Goal: Information Seeking & Learning: Compare options

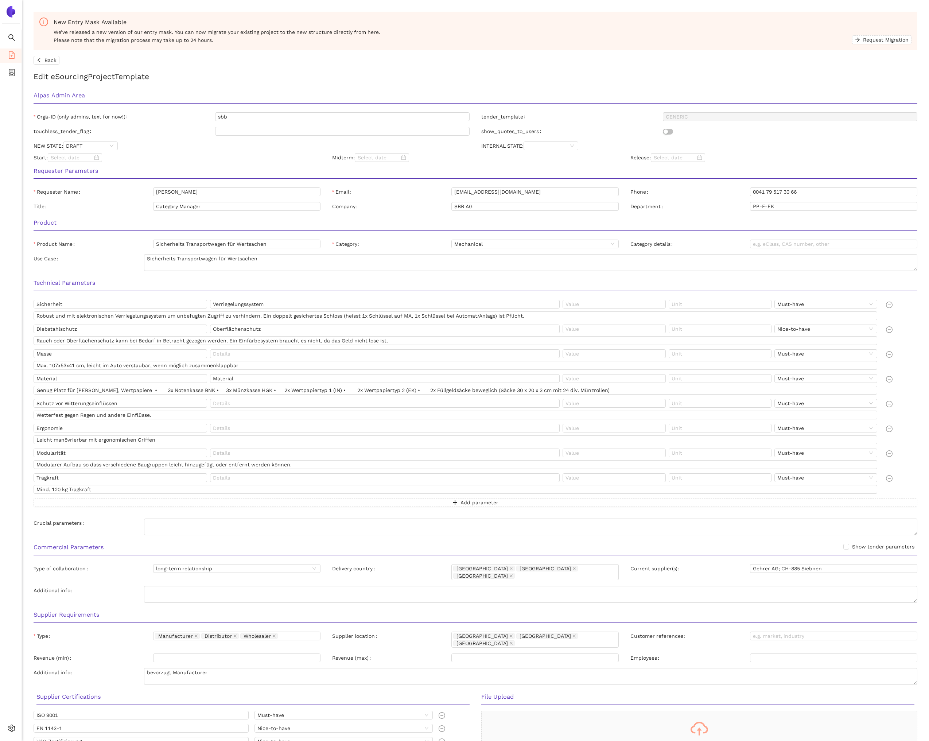
scroll to position [51, 0]
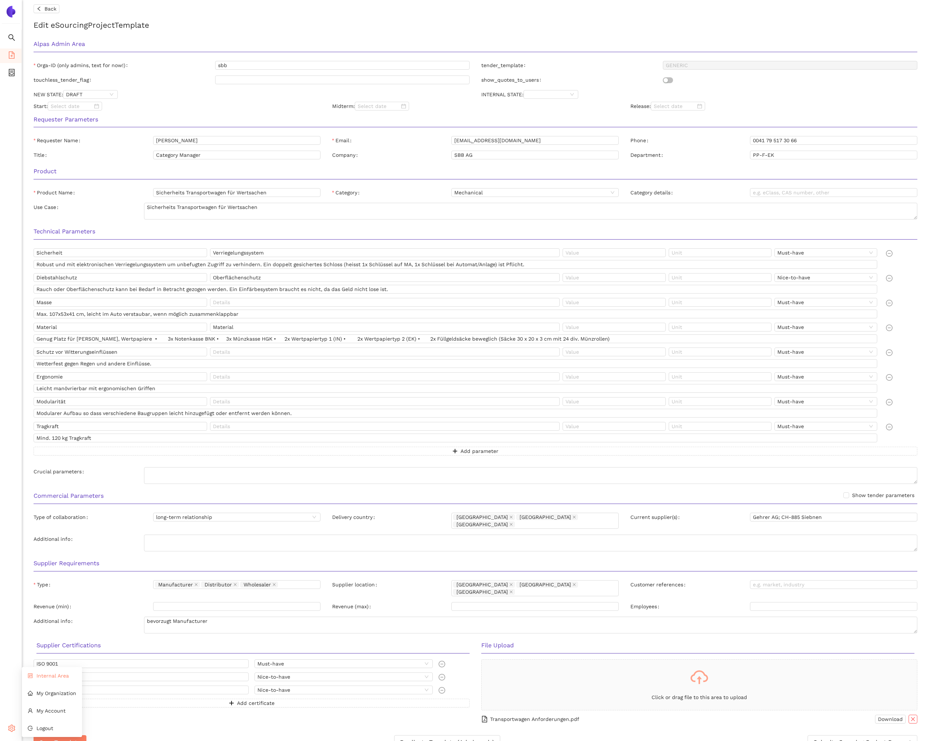
click at [43, 680] on li "Internal Area" at bounding box center [52, 676] width 60 height 15
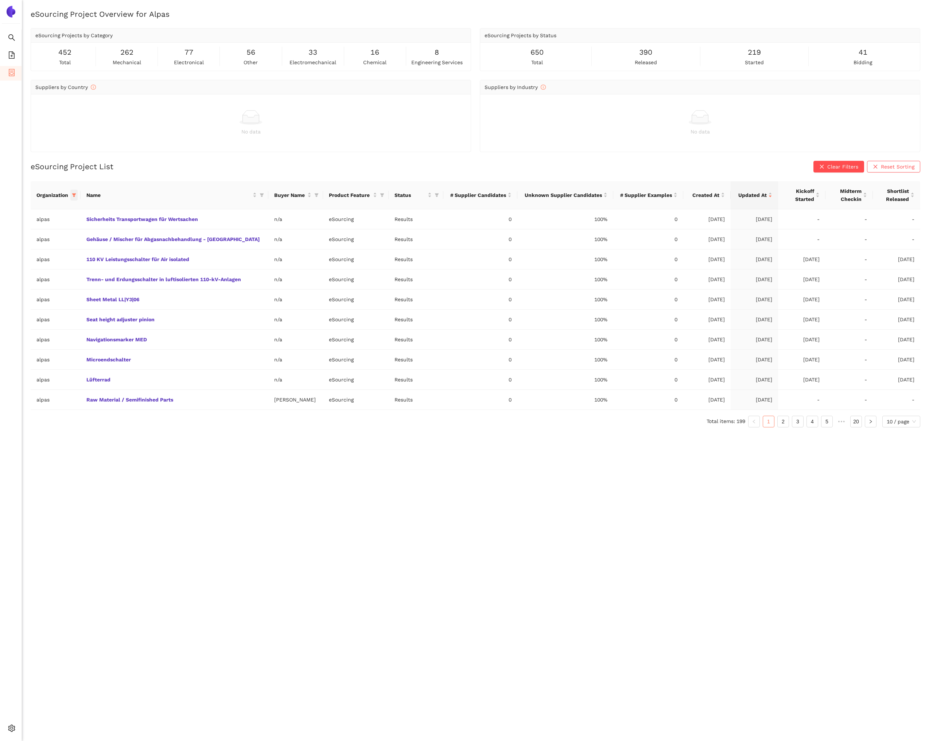
click at [76, 197] on icon "filter" at bounding box center [74, 195] width 4 height 4
drag, startPoint x: 22, startPoint y: 322, endPoint x: 46, endPoint y: 321, distance: 24.1
click at [28, 322] on button "Reset" at bounding box center [20, 323] width 20 height 9
checkbox input "false"
click at [36, 214] on input "text" at bounding box center [53, 210] width 64 height 8
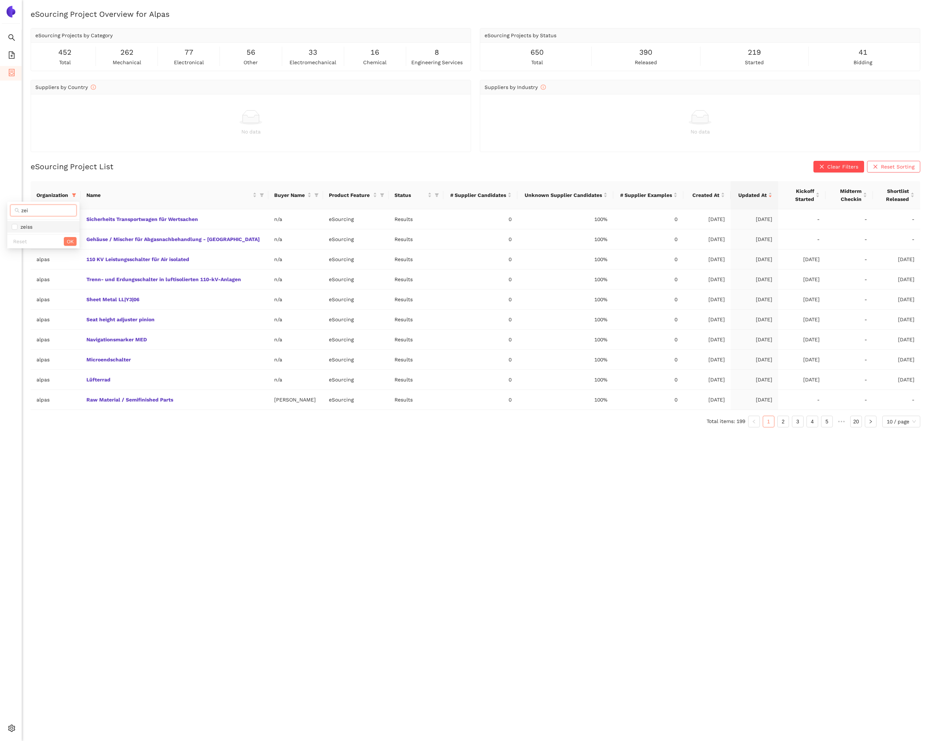
type input "zei"
click at [40, 229] on span "zeiss" at bounding box center [43, 227] width 63 height 8
checkbox input "true"
click at [73, 241] on span "OK" at bounding box center [70, 241] width 7 height 8
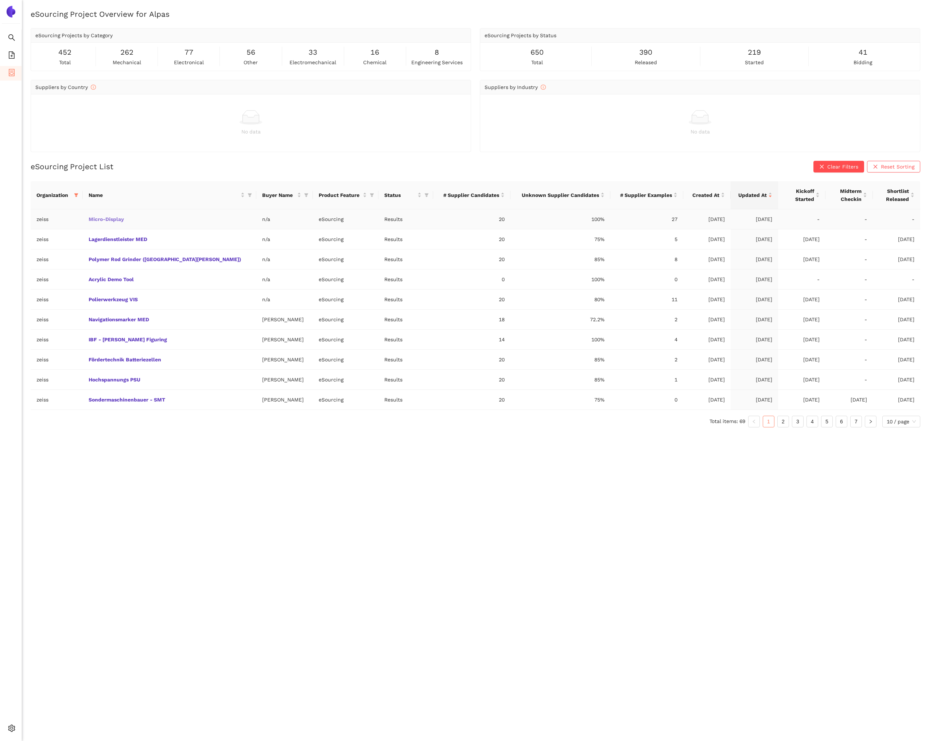
click at [0, 0] on link "Micro-Display" at bounding box center [0, 0] width 0 height 0
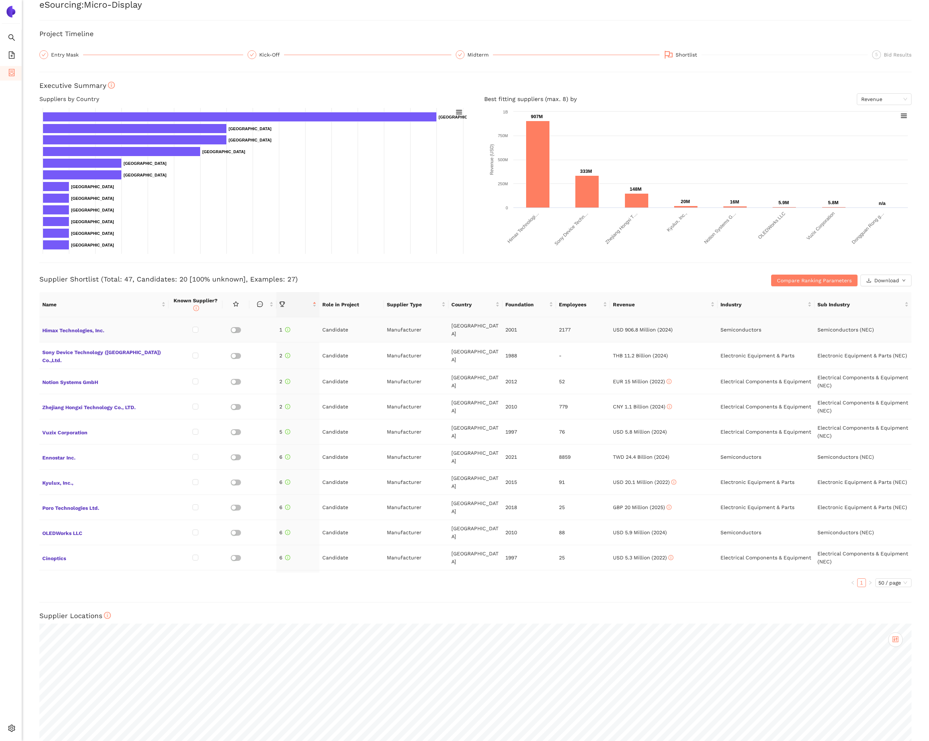
click at [80, 320] on td "Himax Technologies, Inc." at bounding box center [103, 329] width 129 height 25
click at [80, 325] on span "Himax Technologies, Inc." at bounding box center [103, 329] width 123 height 9
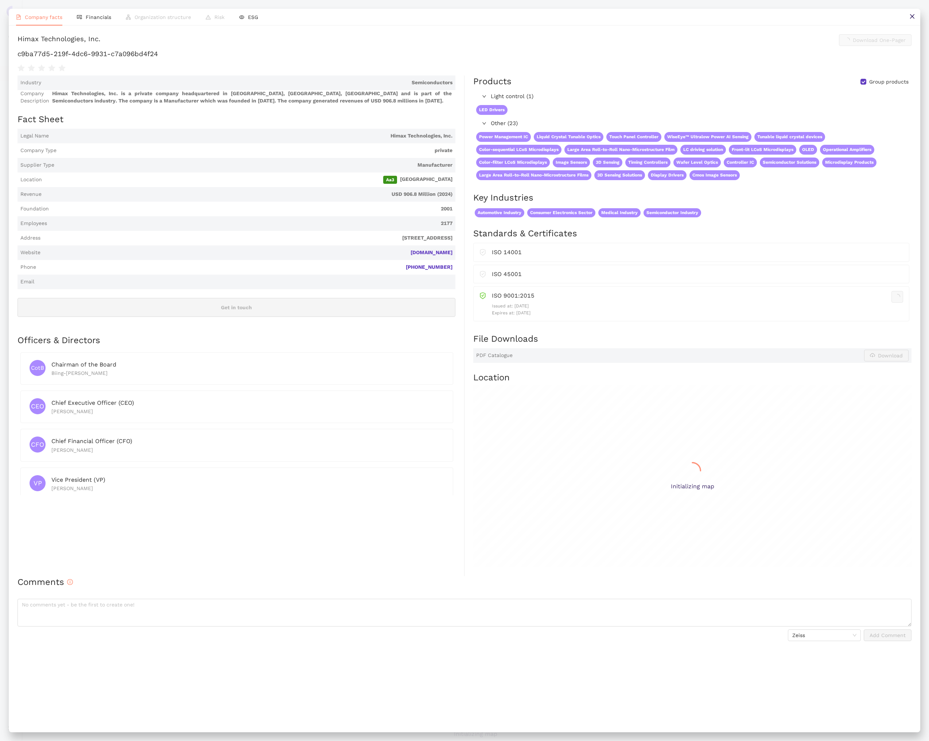
click at [99, 59] on h1 "c9ba77d5-219f-4dc6-9931-c7a096bd4f24" at bounding box center [465, 53] width 894 height 9
copy div "c9ba77d5-219f-4dc6-9931-c7a096bd4f24"
click at [912, 18] on icon "close" at bounding box center [913, 16] width 6 height 6
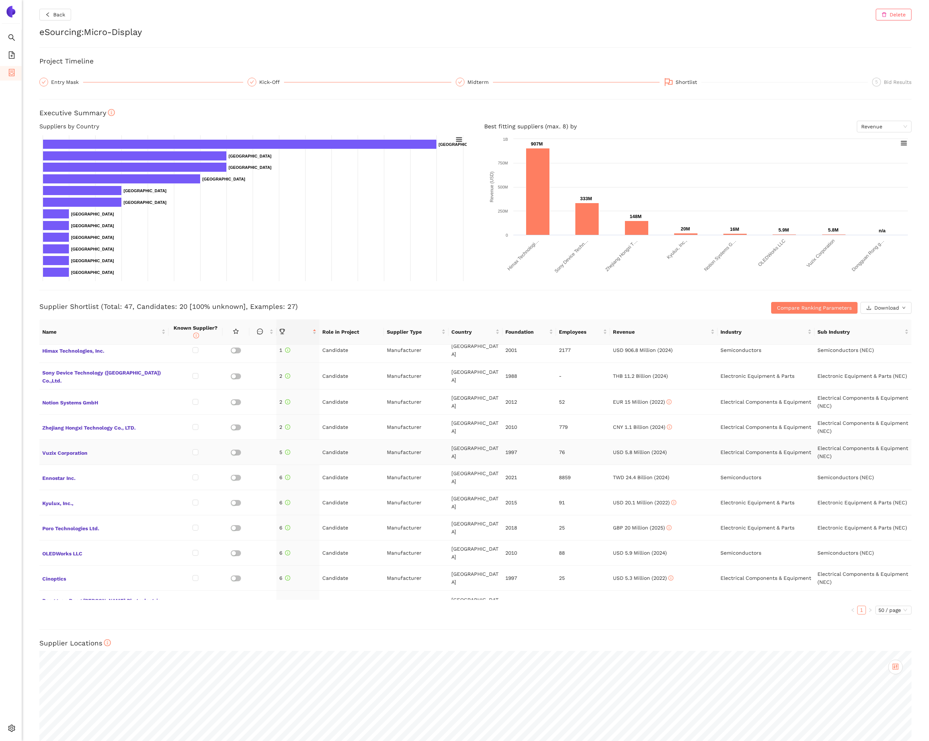
scroll to position [10, 0]
click at [77, 470] on span "Ennostar Inc." at bounding box center [103, 474] width 123 height 9
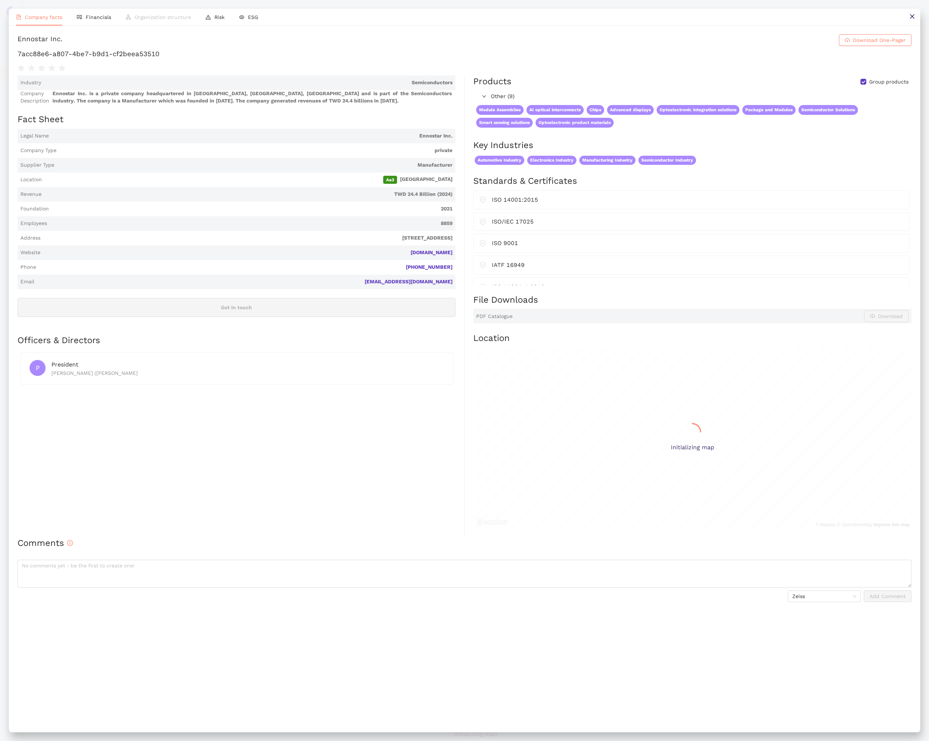
click at [135, 59] on h1 "7acc88e6-a807-4be7-b9d1-cf2beea53510" at bounding box center [465, 53] width 894 height 9
copy div "7acc88e6-a807-4be7-b9d1-cf2beea53510"
click at [910, 16] on icon "close" at bounding box center [913, 16] width 6 height 6
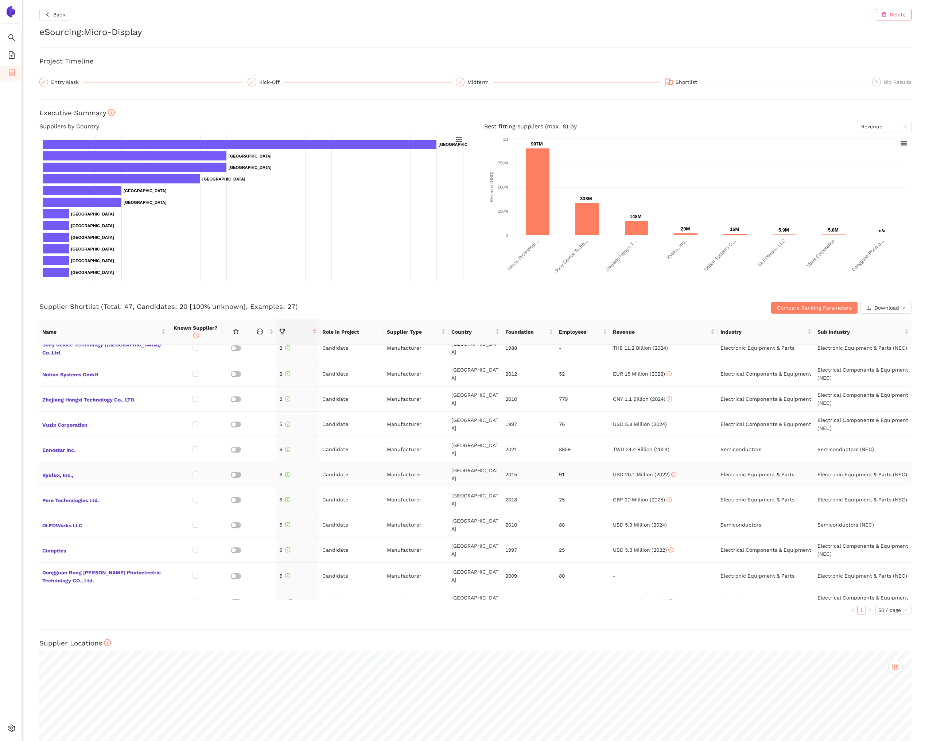
scroll to position [44, 0]
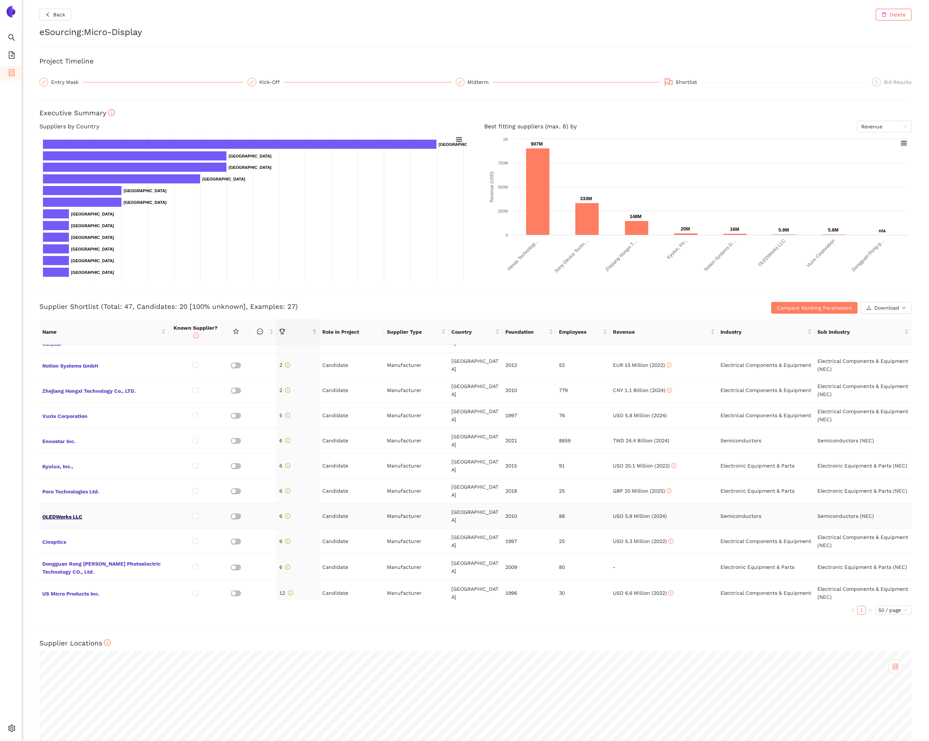
click at [75, 511] on span "OLEDWorks LLC" at bounding box center [103, 515] width 123 height 9
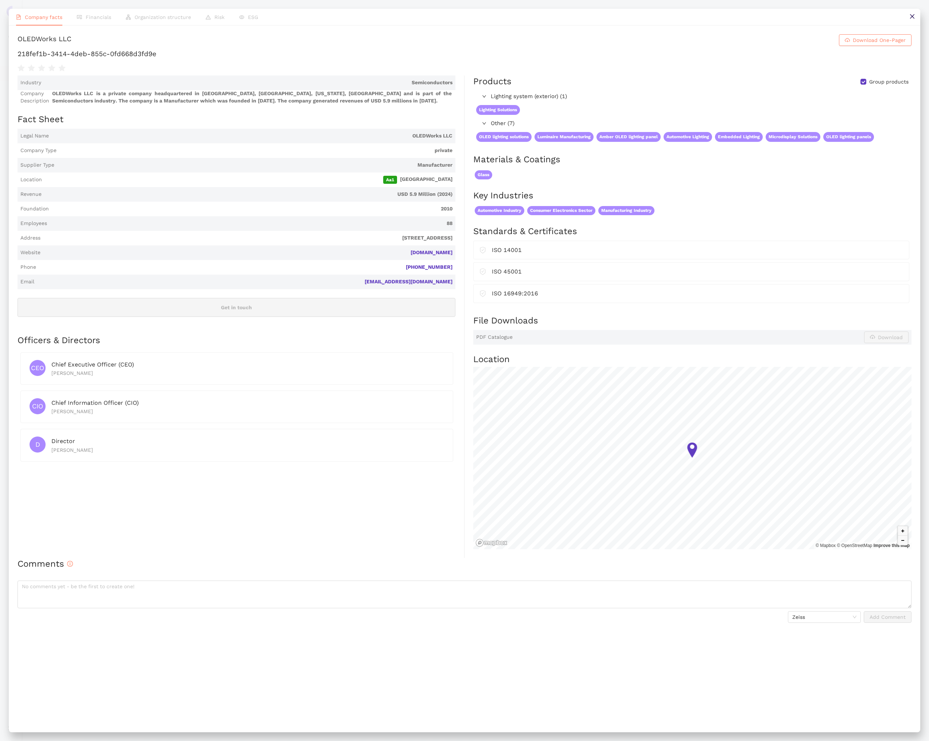
click at [185, 59] on h1 "218fef1b-3414-4deb-855c-0fd668d3fd9e" at bounding box center [465, 53] width 894 height 9
copy div "218fef1b-3414-4deb-855c-0fd668d3fd9e"
click at [910, 20] on button at bounding box center [912, 17] width 16 height 16
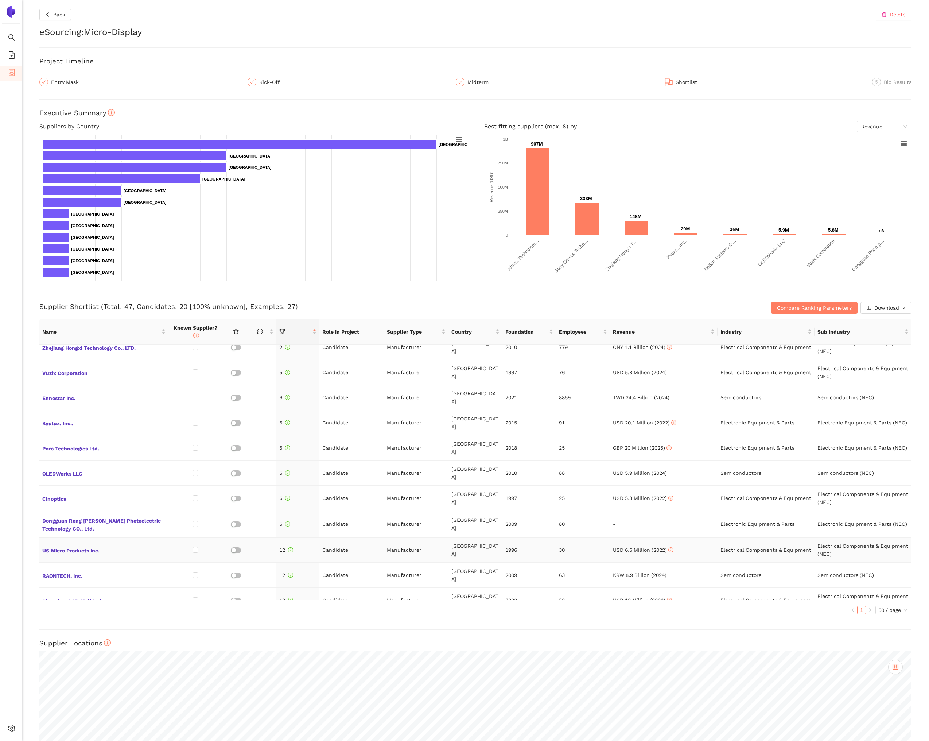
scroll to position [90, 0]
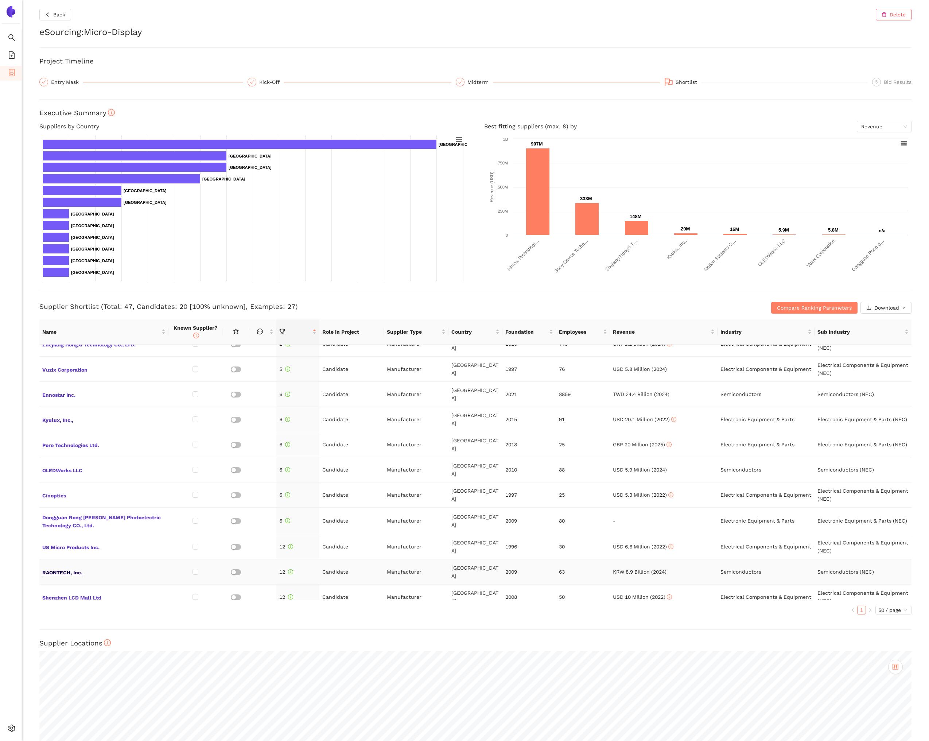
click at [77, 567] on span "RAONTECH, Inc." at bounding box center [103, 571] width 123 height 9
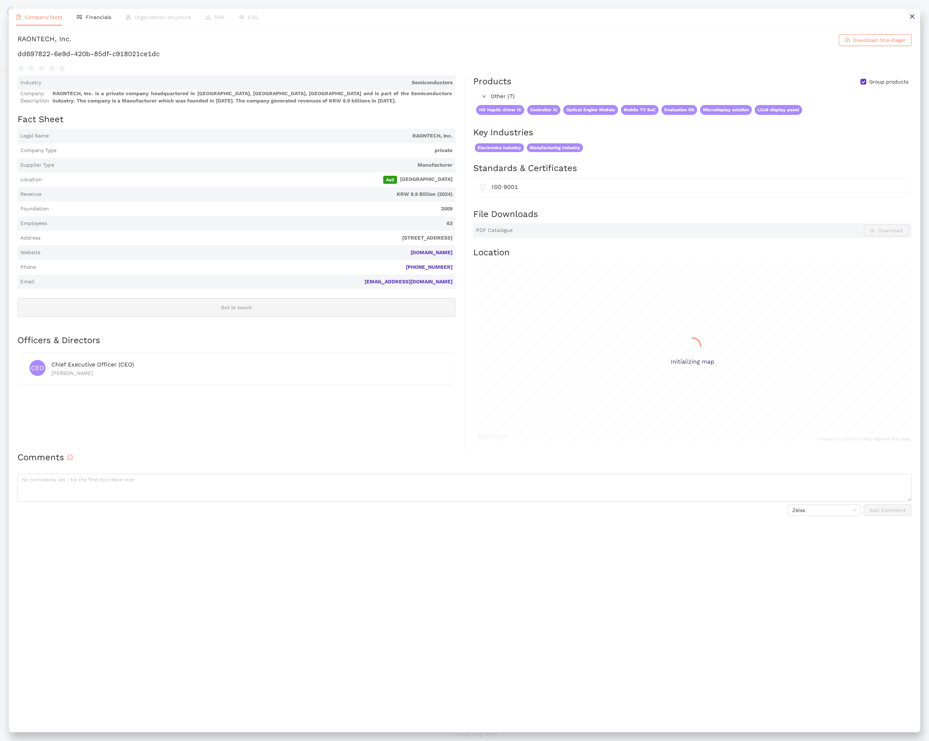
click at [114, 59] on h1 "dd697822-6e9d-420b-85df-c918021ce1dc" at bounding box center [465, 53] width 894 height 9
copy div "dd697822-6e9d-420b-85df-c918021ce1dc"
click at [913, 17] on icon "close" at bounding box center [913, 16] width 6 height 6
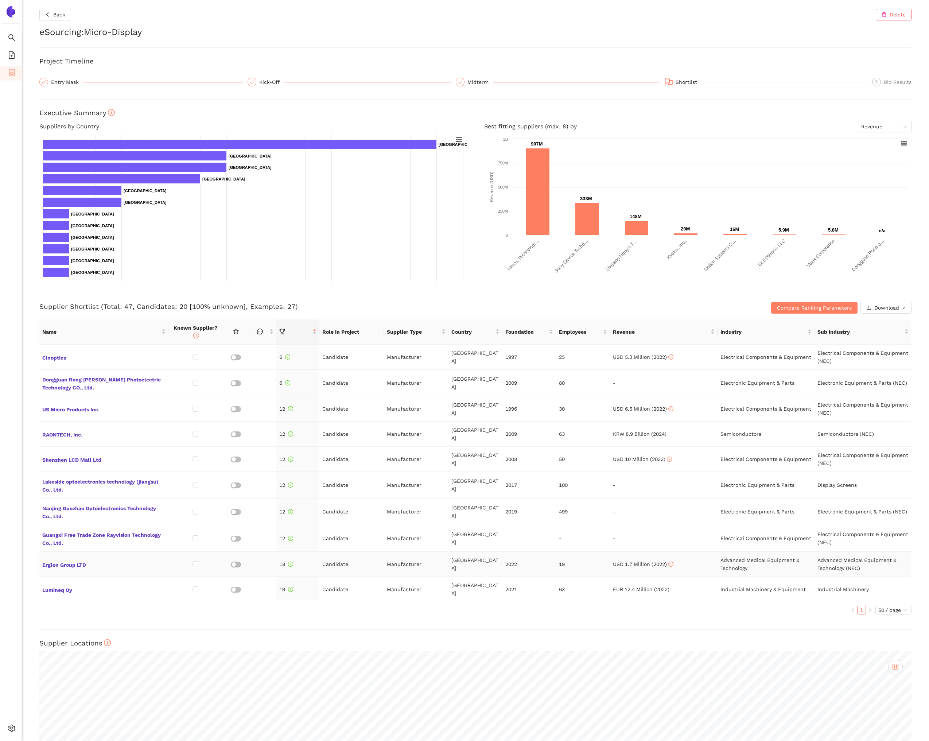
scroll to position [241, 0]
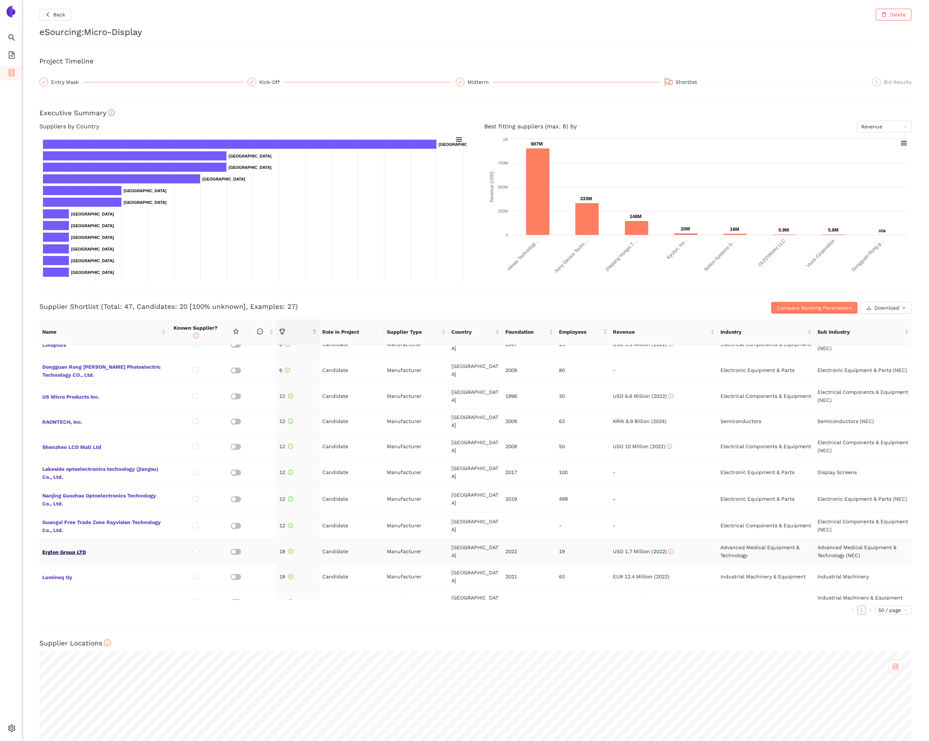
click at [85, 547] on span "Erglon Group LTD" at bounding box center [103, 551] width 123 height 9
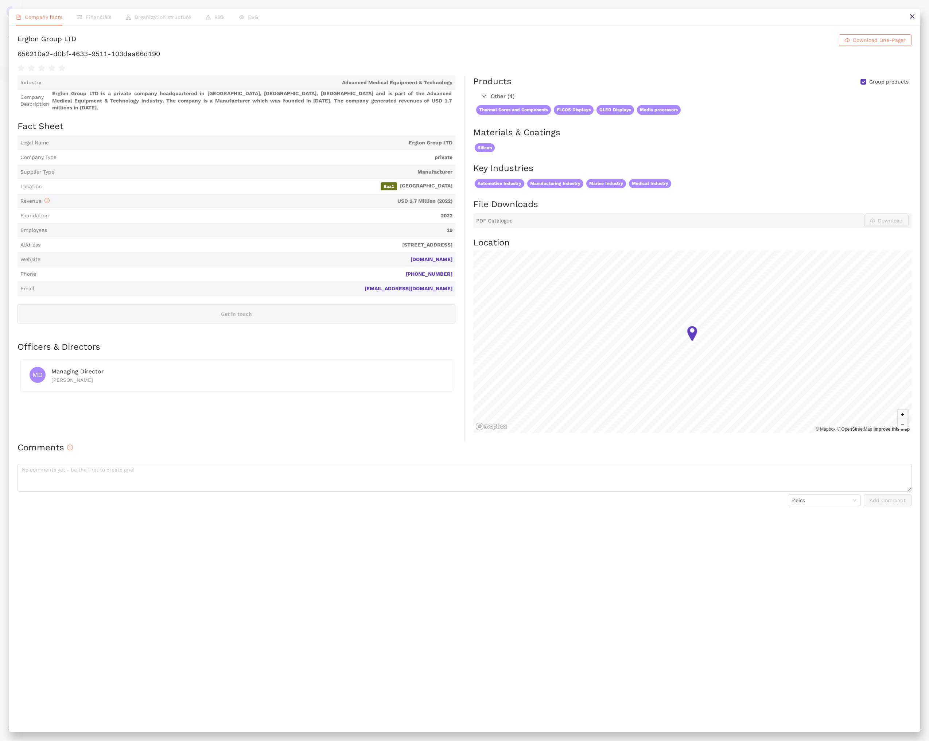
click at [123, 59] on h1 "656210a2-d0bf-4633-9511-103daa66d190" at bounding box center [465, 53] width 894 height 9
copy div "656210a2-d0bf-4633-9511-103daa66d190"
click at [914, 15] on icon "close" at bounding box center [912, 16] width 4 height 4
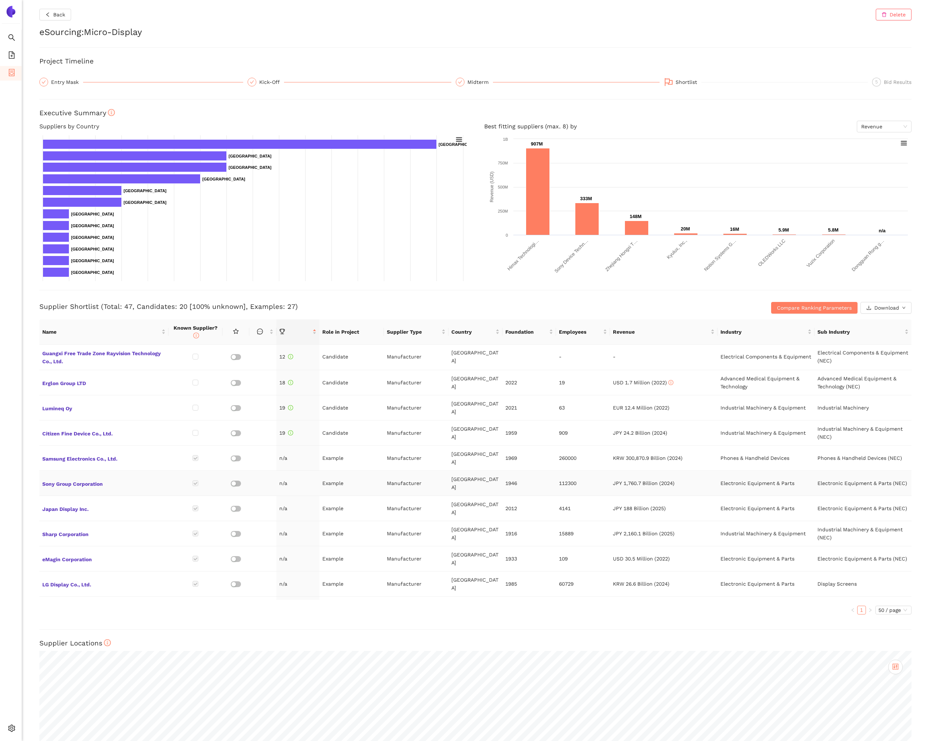
scroll to position [412, 0]
click at [70, 400] on span "Lumineq Oy" at bounding box center [103, 404] width 123 height 9
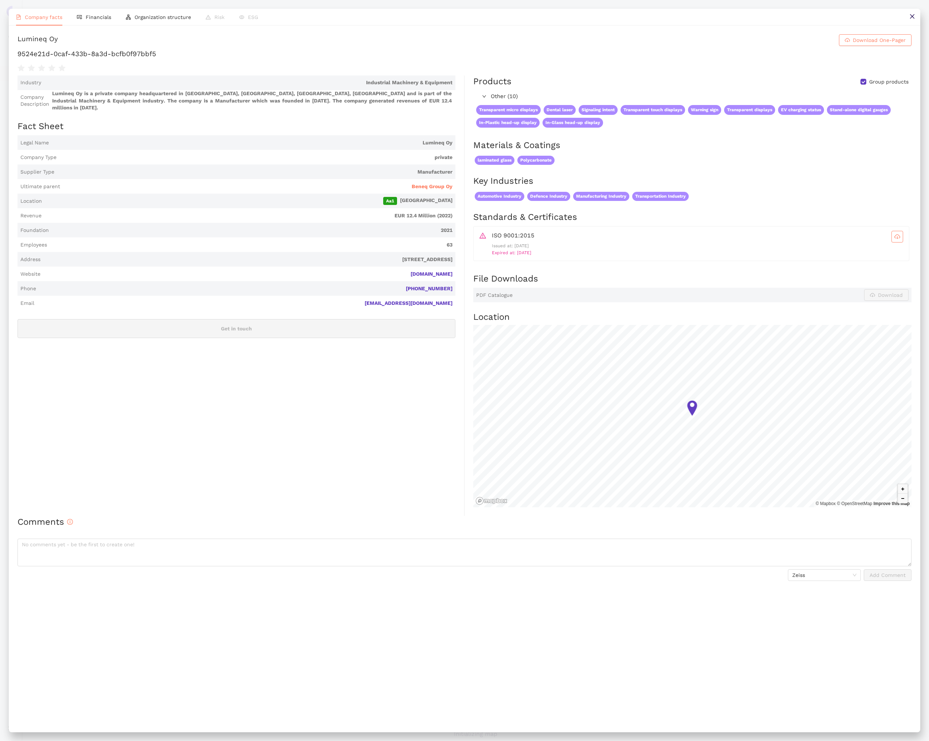
click at [164, 59] on h1 "9524e21d-0caf-433b-8a3d-bcfb0f97bbf5" at bounding box center [465, 53] width 894 height 9
copy div "9524e21d-0caf-433b-8a3d-bcfb0f97bbf5"
click at [916, 20] on button at bounding box center [912, 17] width 16 height 16
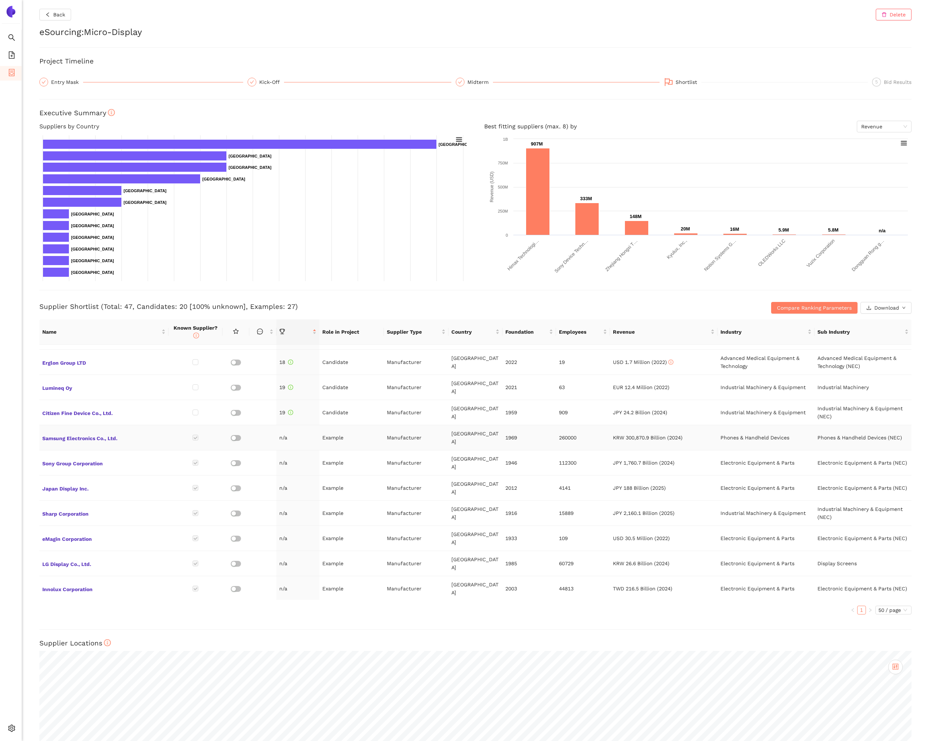
scroll to position [429, 0]
click at [50, 408] on span "Citizen Fine Device Co., Ltd." at bounding box center [103, 412] width 123 height 9
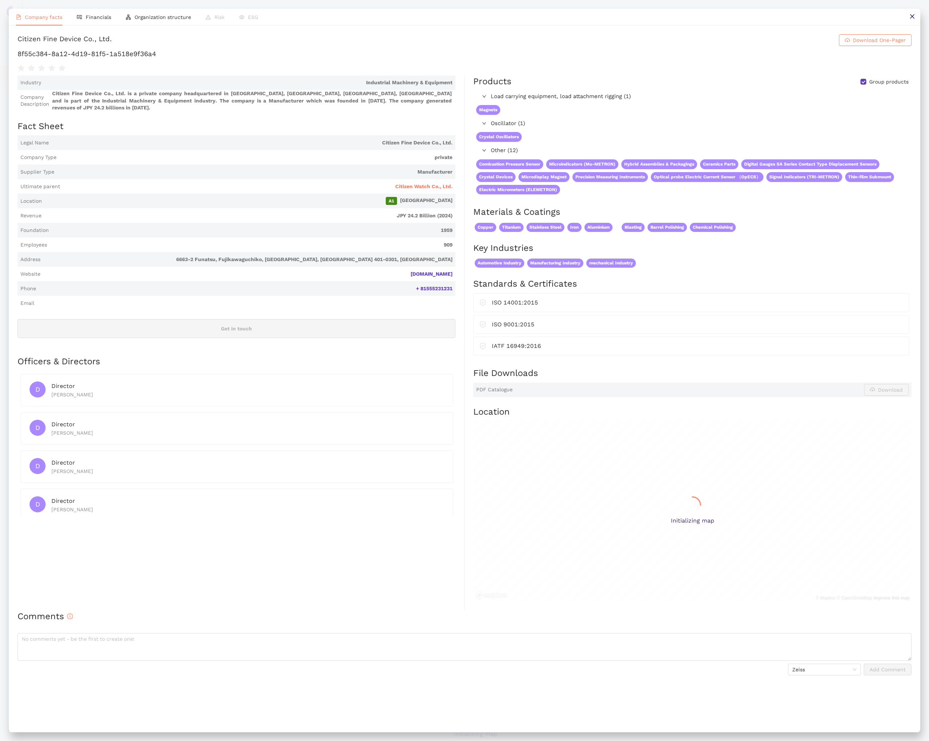
click at [195, 59] on h1 "8f55c384-8a12-4d19-81f5-1a518e9f36a4" at bounding box center [465, 53] width 894 height 9
copy div "8f55c384-8a12-4d19-81f5-1a518e9f36a4"
click at [913, 15] on icon "close" at bounding box center [913, 16] width 6 height 6
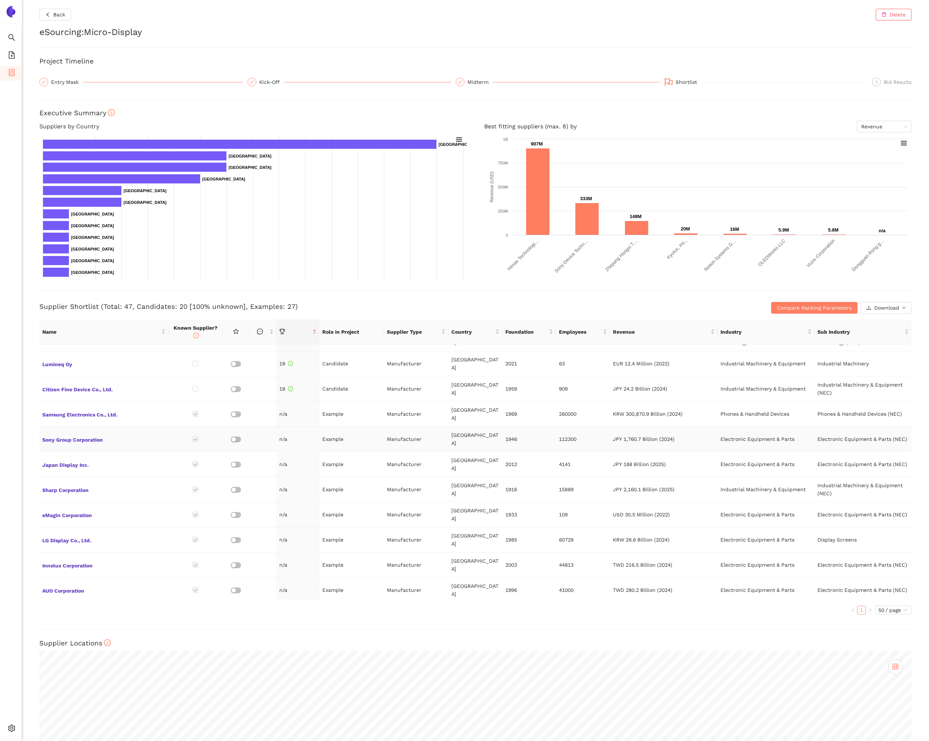
scroll to position [454, 0]
click at [88, 408] on span "Samsung Electronics Co., Ltd." at bounding box center [103, 412] width 123 height 9
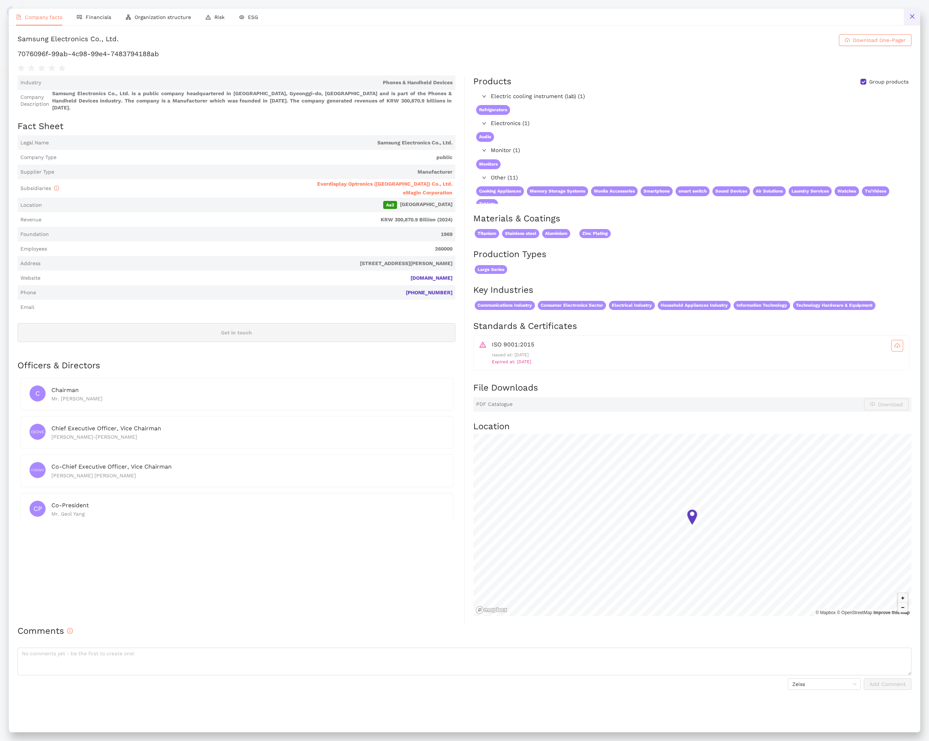
drag, startPoint x: 921, startPoint y: 19, endPoint x: 916, endPoint y: 18, distance: 4.5
click at [921, 19] on div "Company facts Financials Organization structure Risk ESG Samsung Electronics Co…" at bounding box center [464, 370] width 929 height 741
click at [915, 18] on button at bounding box center [912, 17] width 16 height 16
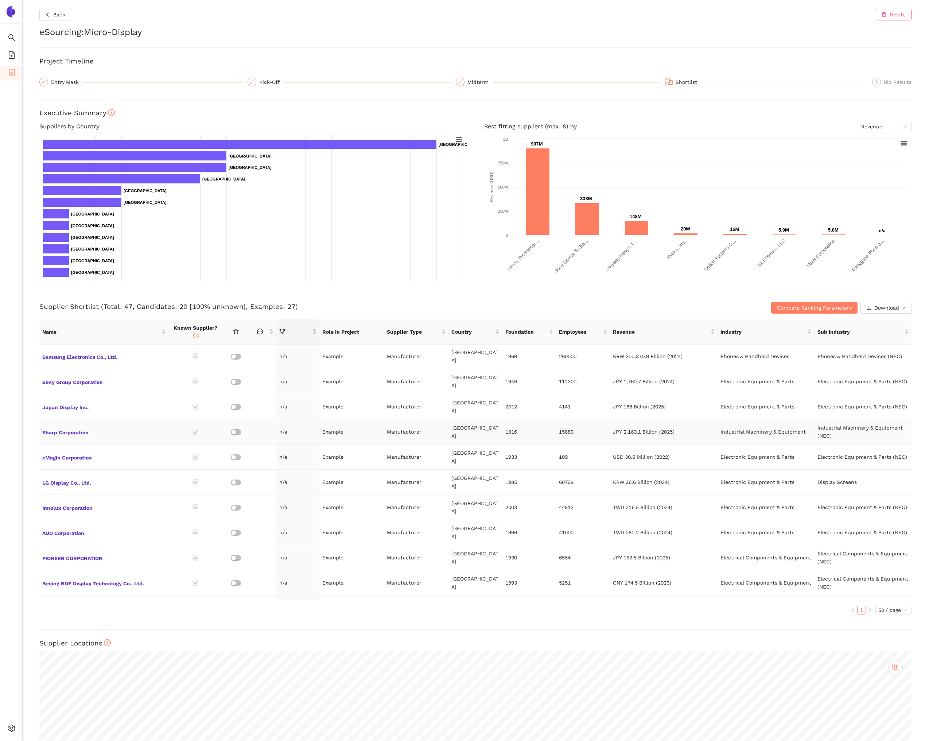
scroll to position [512, 0]
click at [79, 427] on span "Sharp Corporation" at bounding box center [103, 431] width 123 height 9
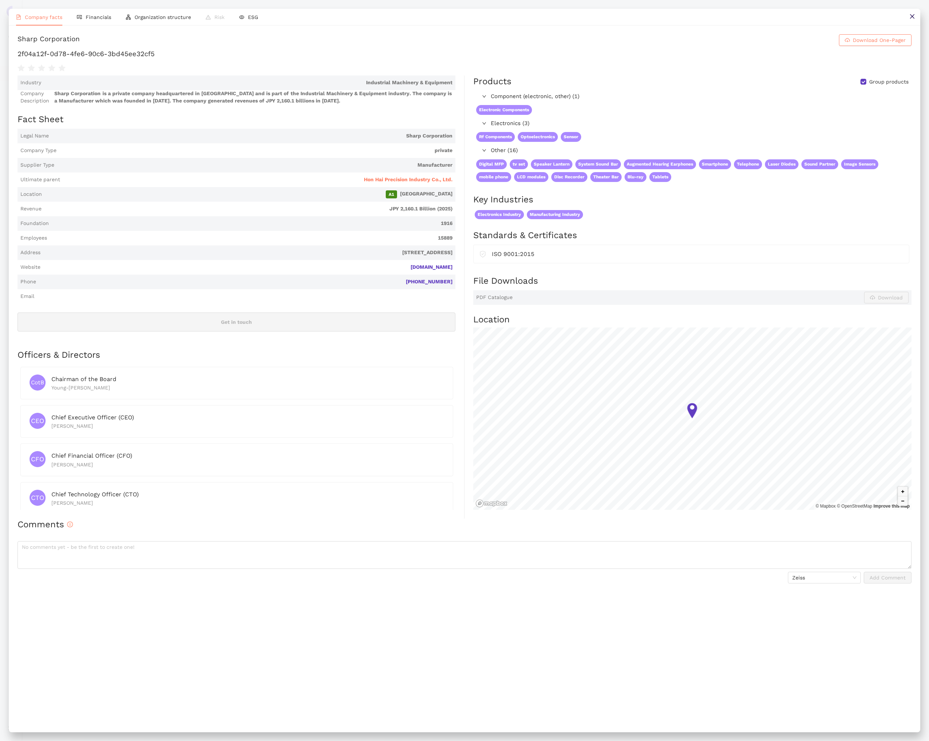
click at [182, 59] on h1 "2f04a12f-0d78-4fe6-90c6-3bd45ee32cf5" at bounding box center [465, 53] width 894 height 9
copy div "2f04a12f-0d78-4fe6-90c6-3bd45ee32cf5"
click at [912, 19] on icon "close" at bounding box center [913, 16] width 6 height 6
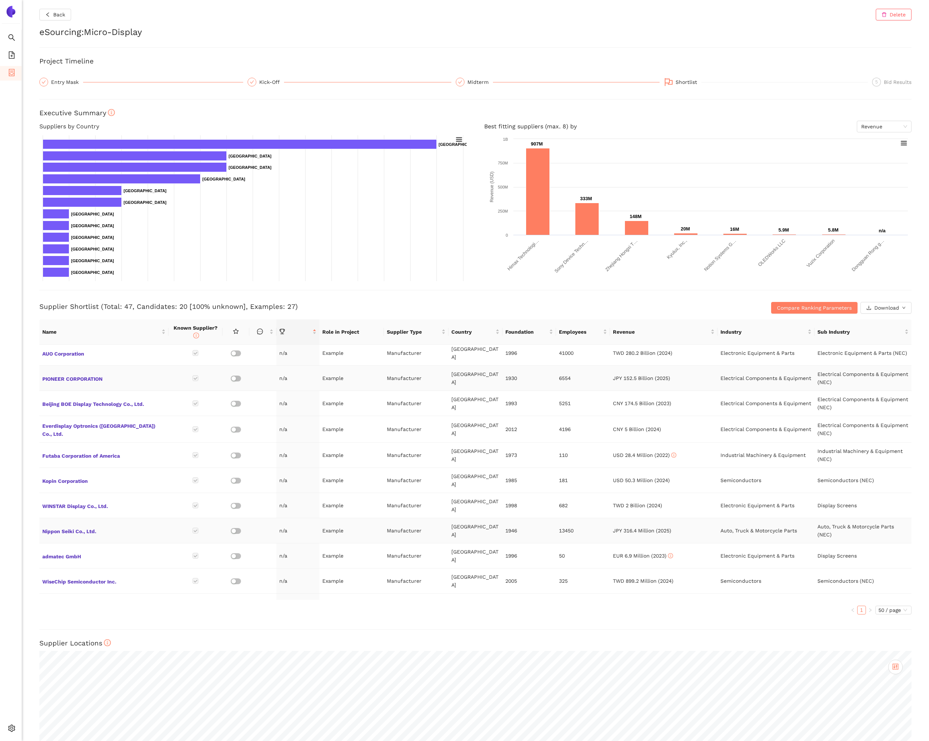
scroll to position [688, 0]
click at [116, 453] on span "Futaba Corporation of America" at bounding box center [103, 457] width 123 height 9
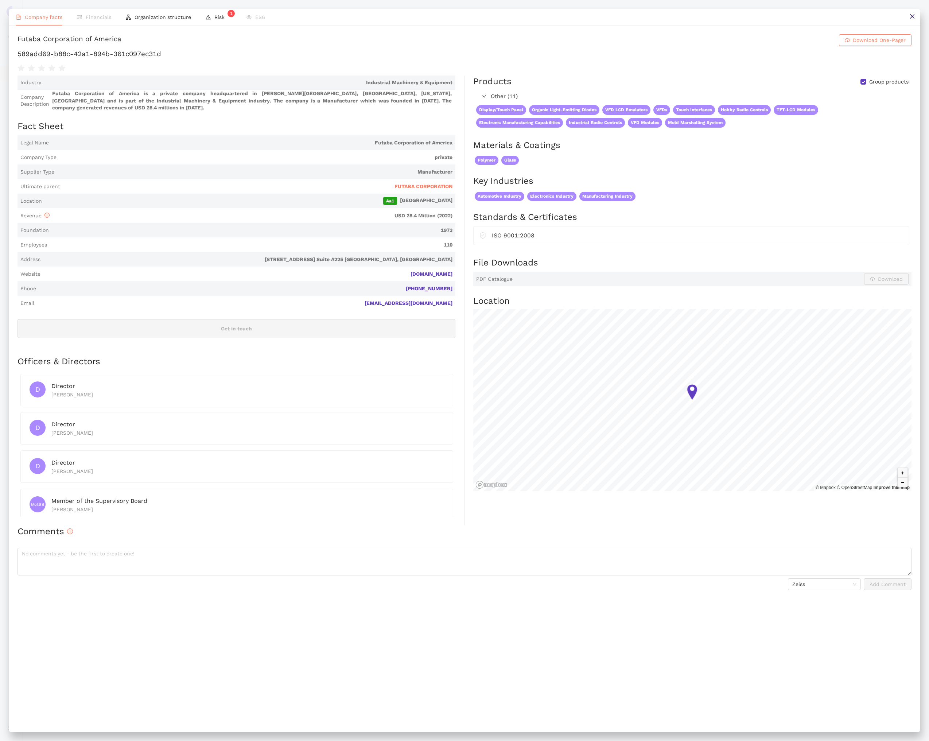
click at [169, 59] on h1 "589add69-b88c-42a1-894b-361c097ec31d" at bounding box center [465, 53] width 894 height 9
copy div "589add69-b88c-42a1-894b-361c097ec31d"
click at [912, 19] on icon "close" at bounding box center [913, 16] width 6 height 6
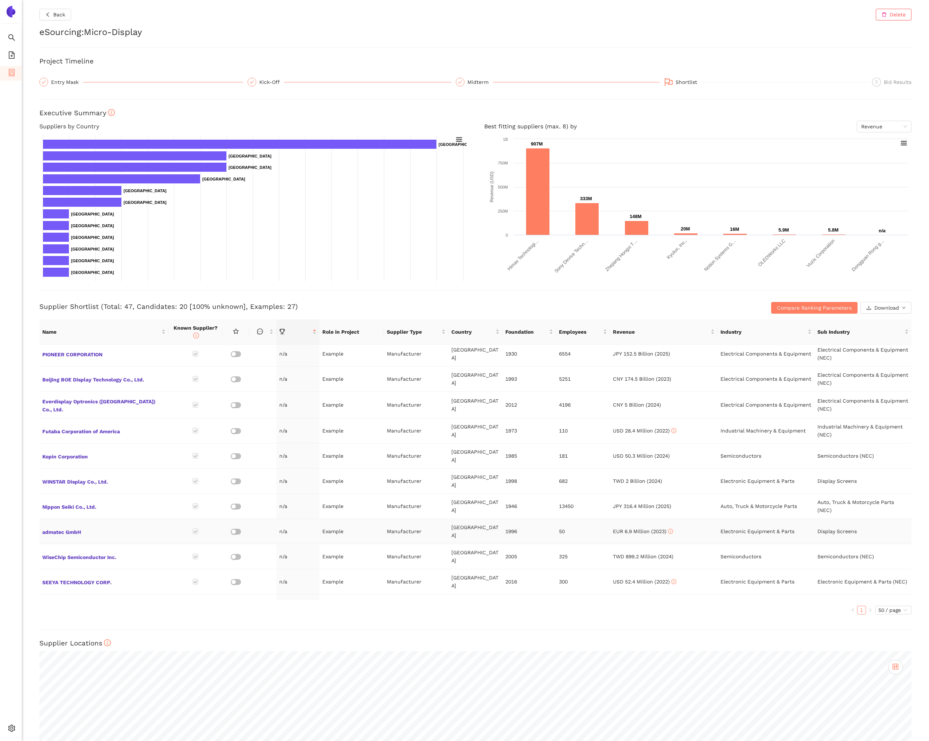
scroll to position [714, 0]
click at [63, 453] on span "Kopin Corporation" at bounding box center [103, 457] width 123 height 9
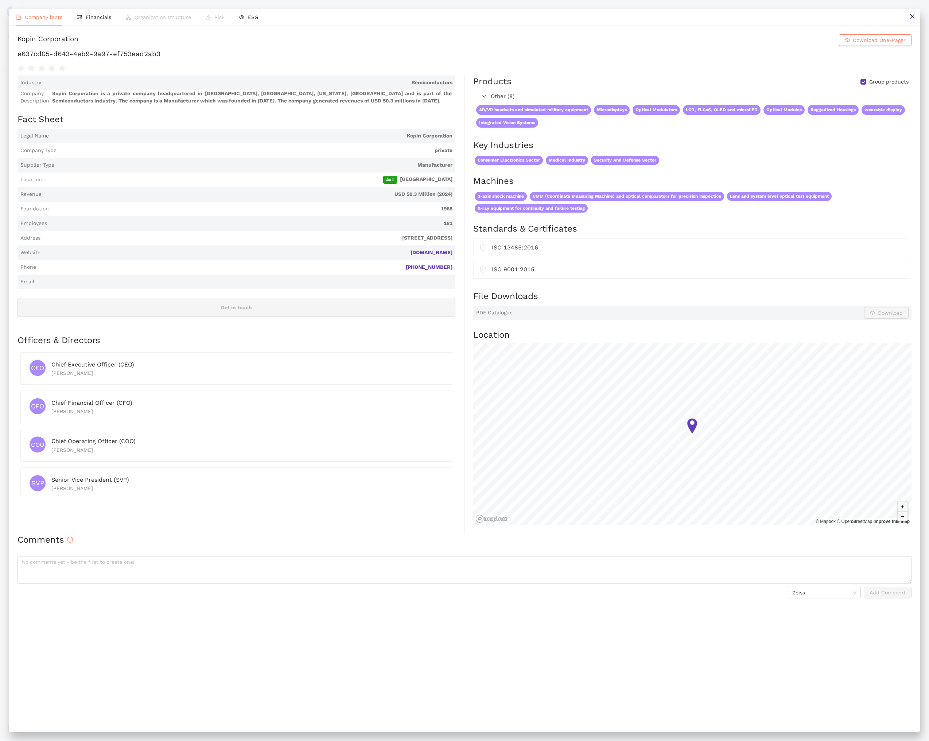
click at [208, 59] on h1 "e637cd05-d643-4eb9-9a97-ef753ead2ab3" at bounding box center [465, 53] width 894 height 9
copy div "e637cd05-d643-4eb9-9a97-ef753ead2ab3"
click at [912, 18] on icon "close" at bounding box center [913, 16] width 6 height 6
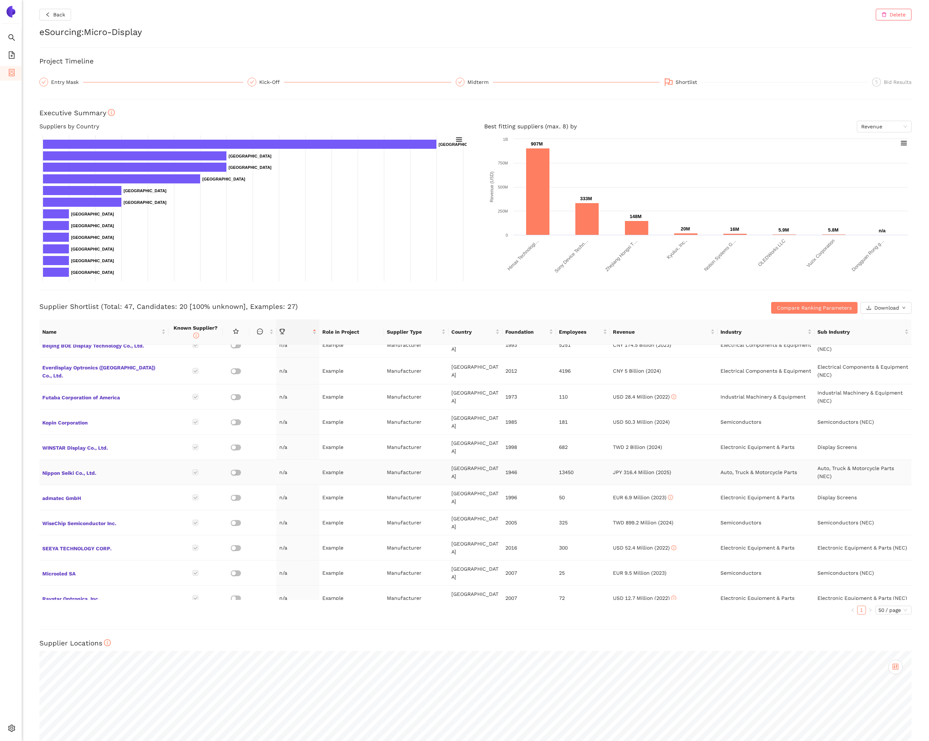
scroll to position [750, 0]
click at [94, 467] on span "Nippon Seiki Co., Ltd." at bounding box center [103, 471] width 123 height 9
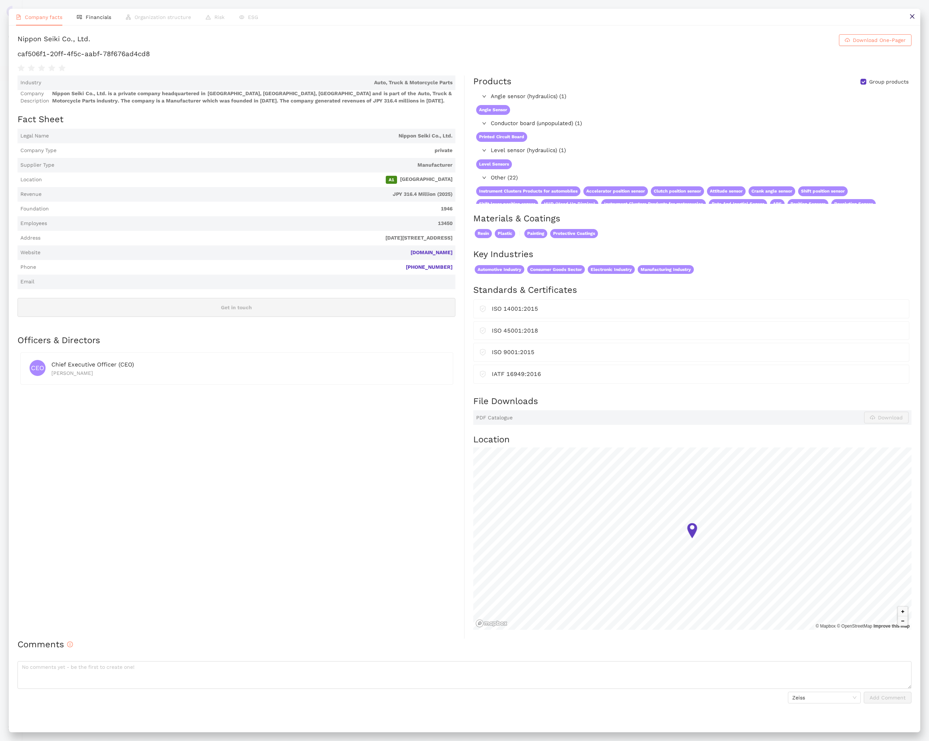
click at [150, 59] on h1 "caf506f1-20ff-4f5c-aabf-78f676ad4cd8" at bounding box center [465, 53] width 894 height 9
click at [911, 16] on icon "close" at bounding box center [913, 16] width 6 height 6
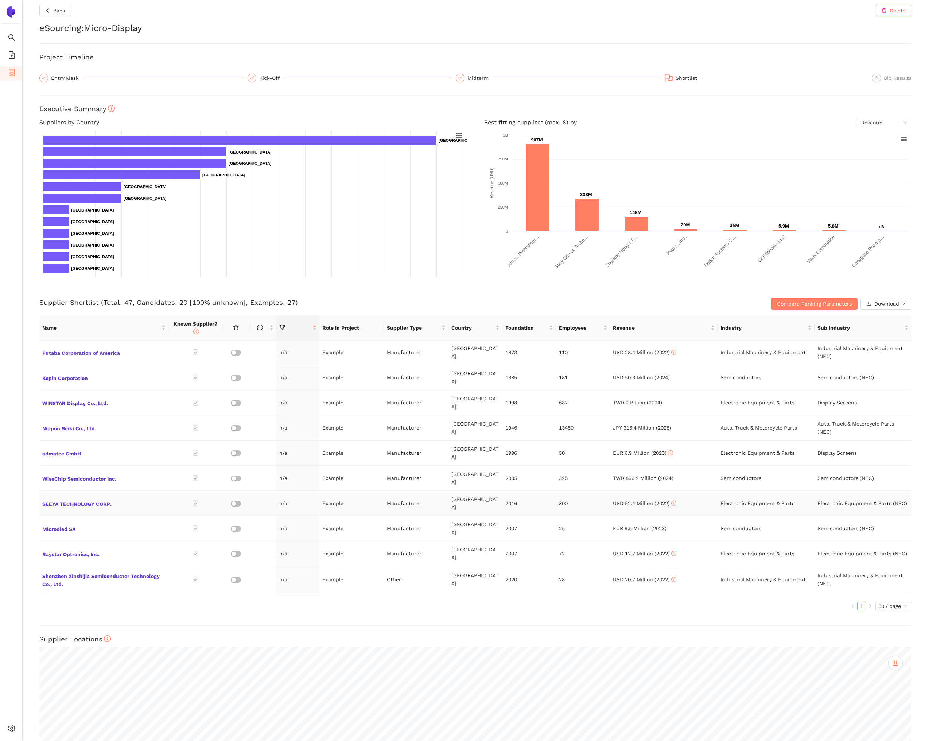
scroll to position [7, 0]
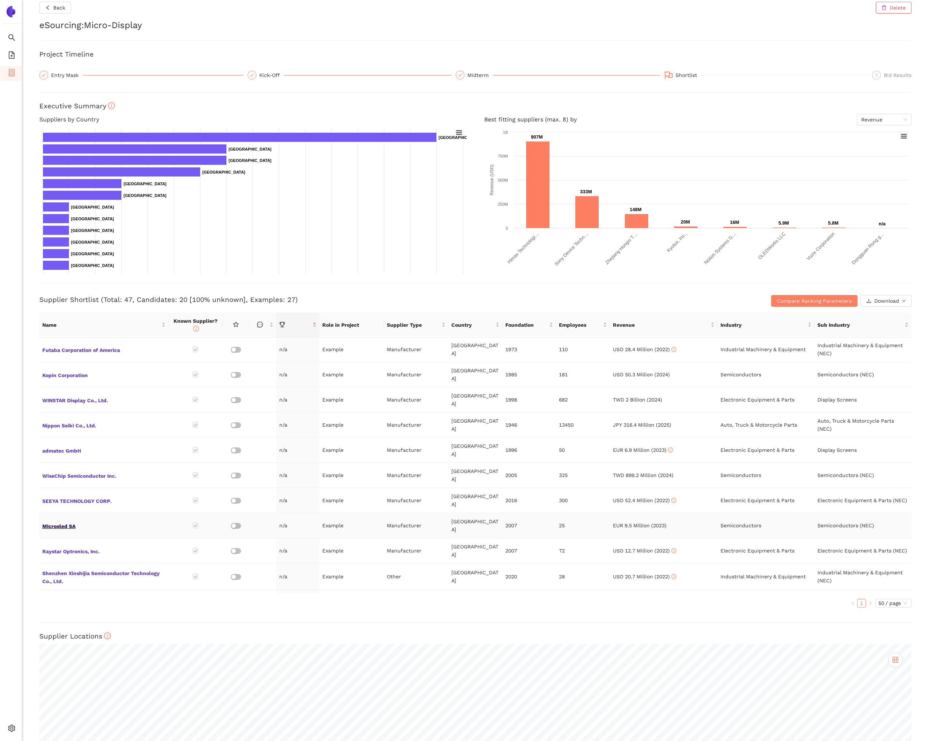
click at [66, 521] on span "Microoled SA" at bounding box center [103, 525] width 123 height 9
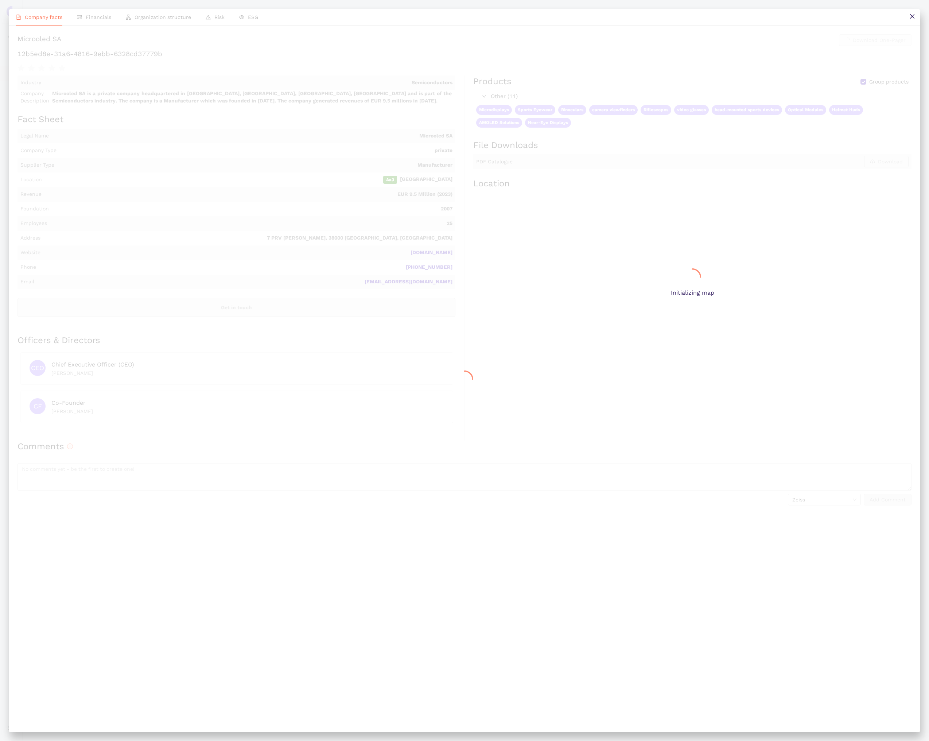
scroll to position [0, 0]
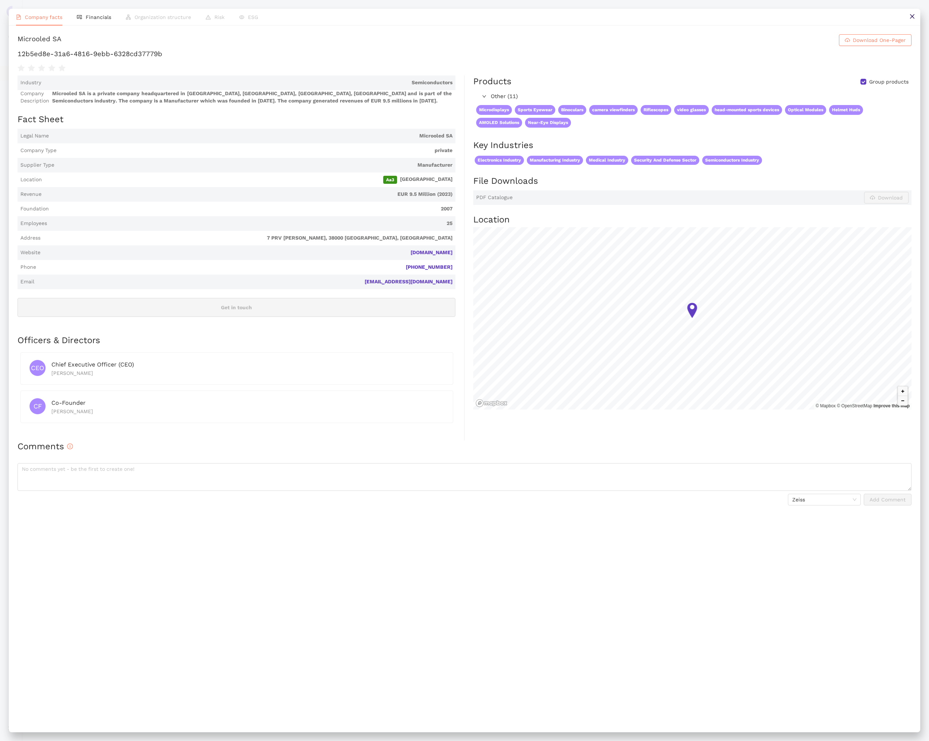
click at [145, 59] on h1 "12b5ed8e-31a6-4816-9ebb-6328cd37779b" at bounding box center [465, 53] width 894 height 9
click at [911, 21] on button at bounding box center [912, 17] width 16 height 16
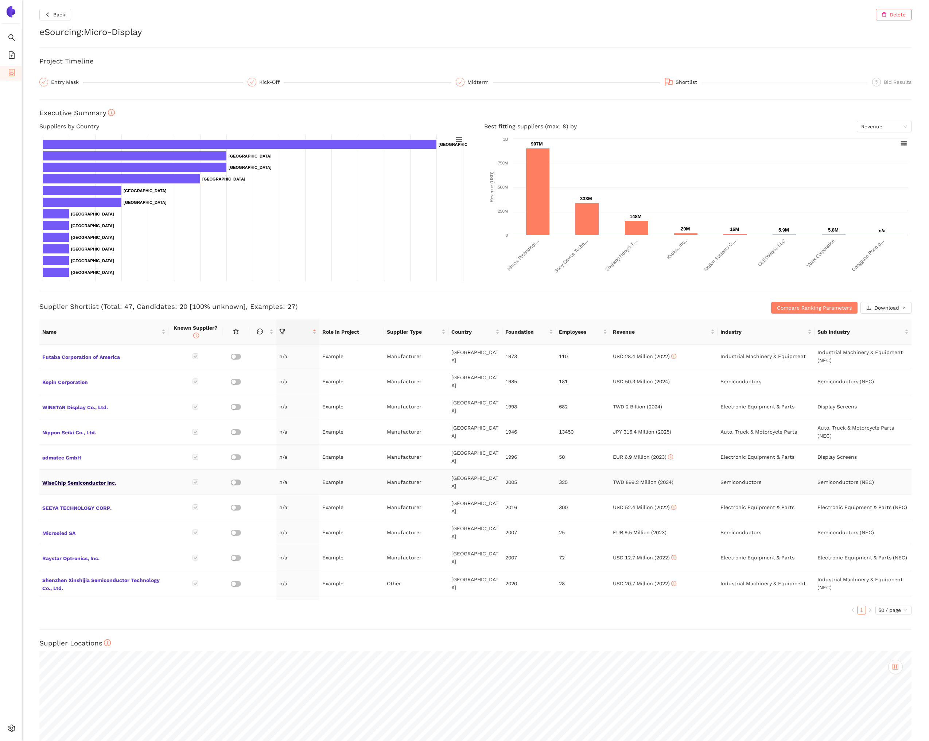
click at [92, 477] on span "WiseChip Semiconductor Inc." at bounding box center [103, 481] width 123 height 9
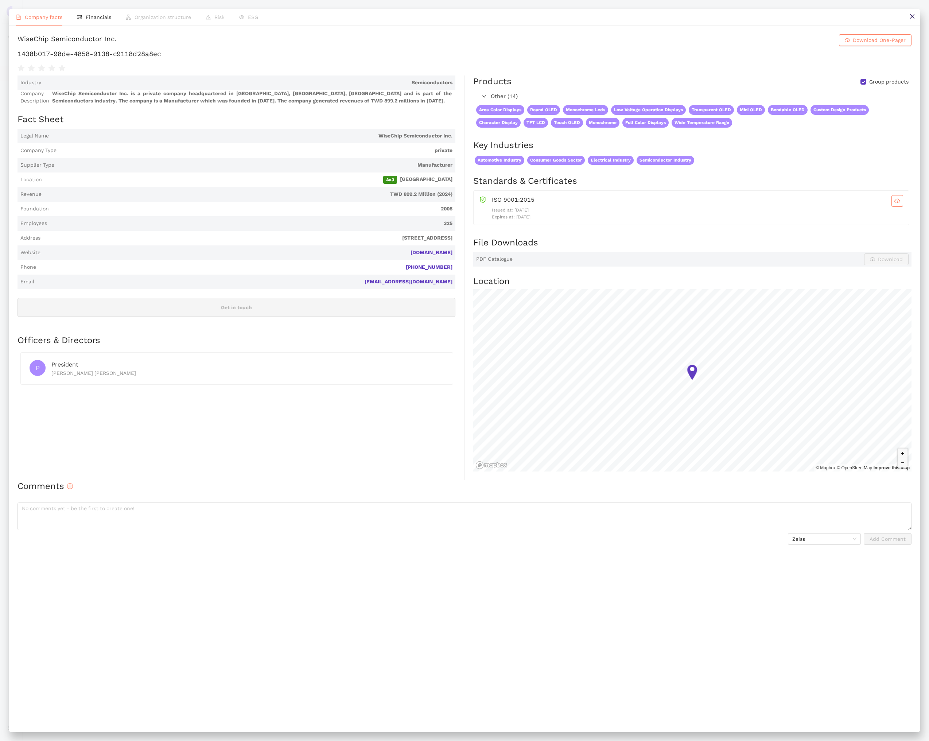
click at [193, 59] on h1 "1438b017-98de-4858-9138-c9118d28a8ec" at bounding box center [465, 53] width 894 height 9
click at [913, 18] on icon "close" at bounding box center [913, 16] width 6 height 6
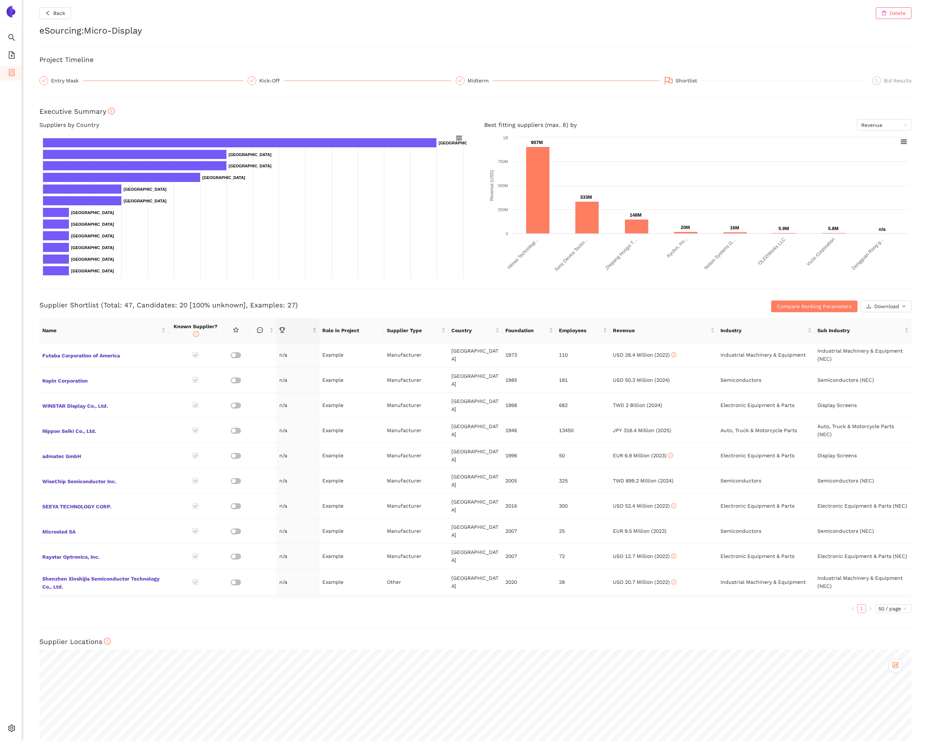
scroll to position [4, 0]
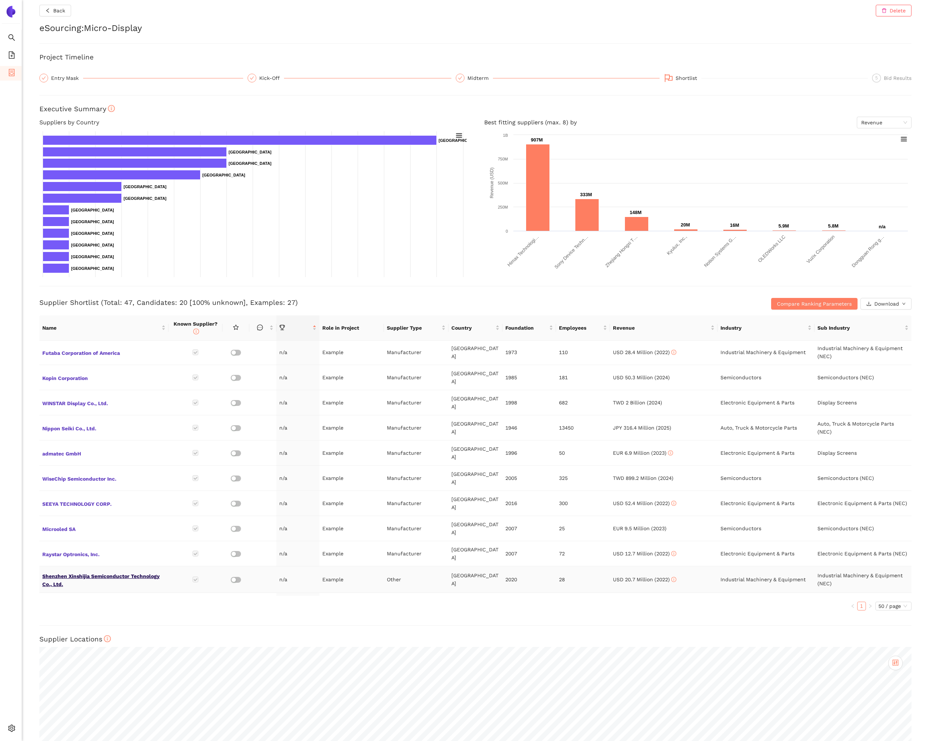
click at [127, 571] on span "Shenzhen Xinshijia Semiconductor Technology Co., Ltd." at bounding box center [103, 580] width 123 height 18
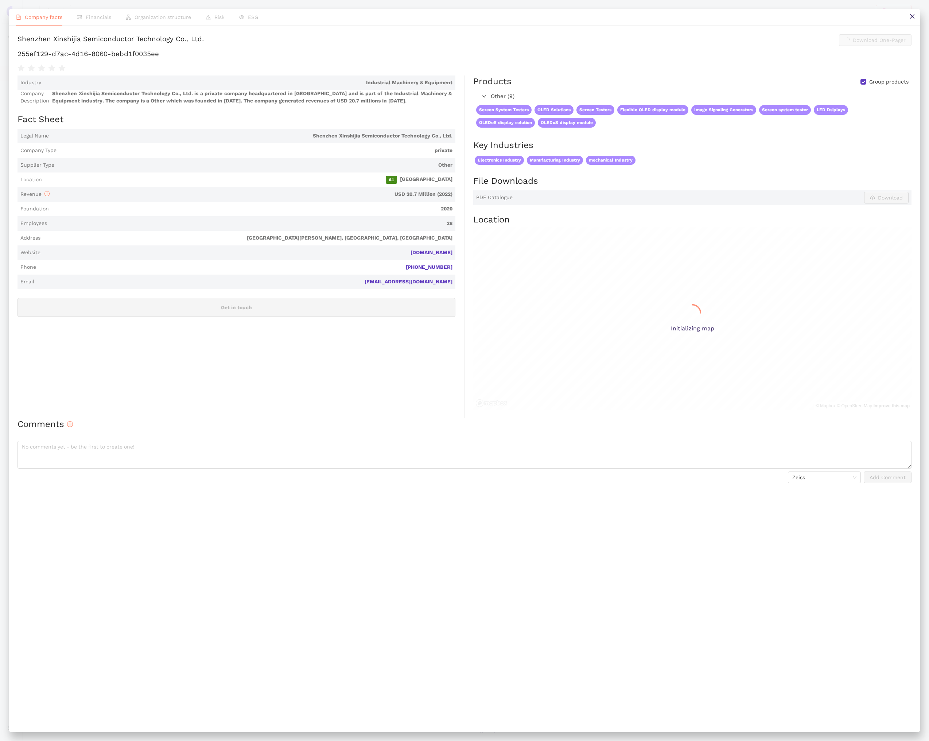
scroll to position [0, 0]
click at [197, 59] on h1 "255ef129-d7ac-4d16-8060-bebd1f0035ee" at bounding box center [465, 53] width 894 height 9
click at [912, 20] on button at bounding box center [912, 17] width 16 height 16
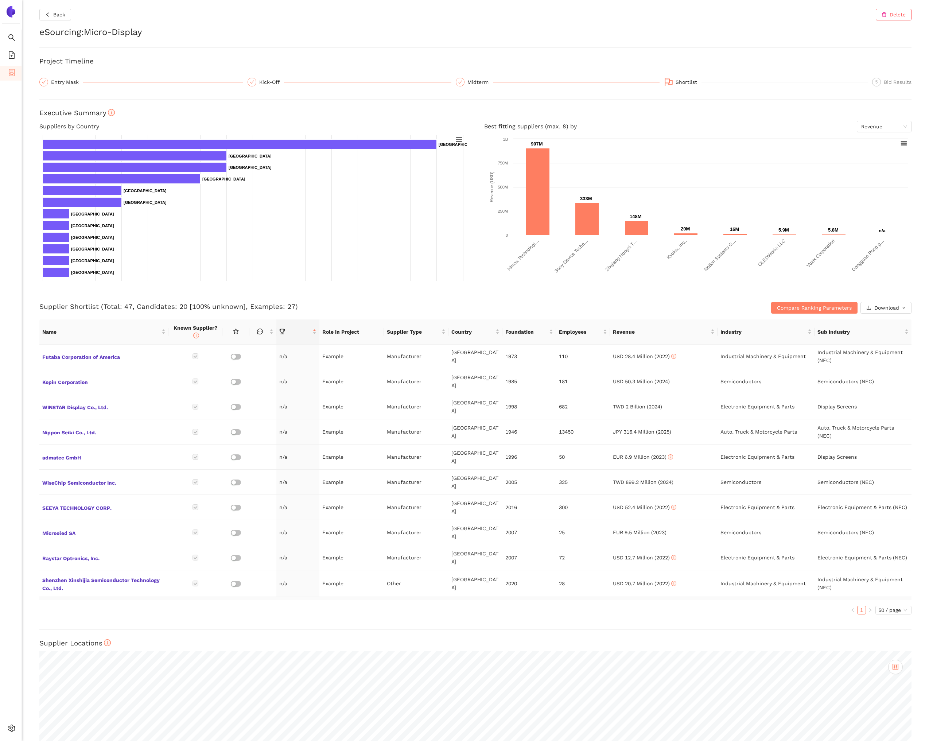
click at [98, 601] on span "Yunnan OLiGHTEK Opto-Electronic Technology Co., Ltd" at bounding box center [103, 610] width 123 height 18
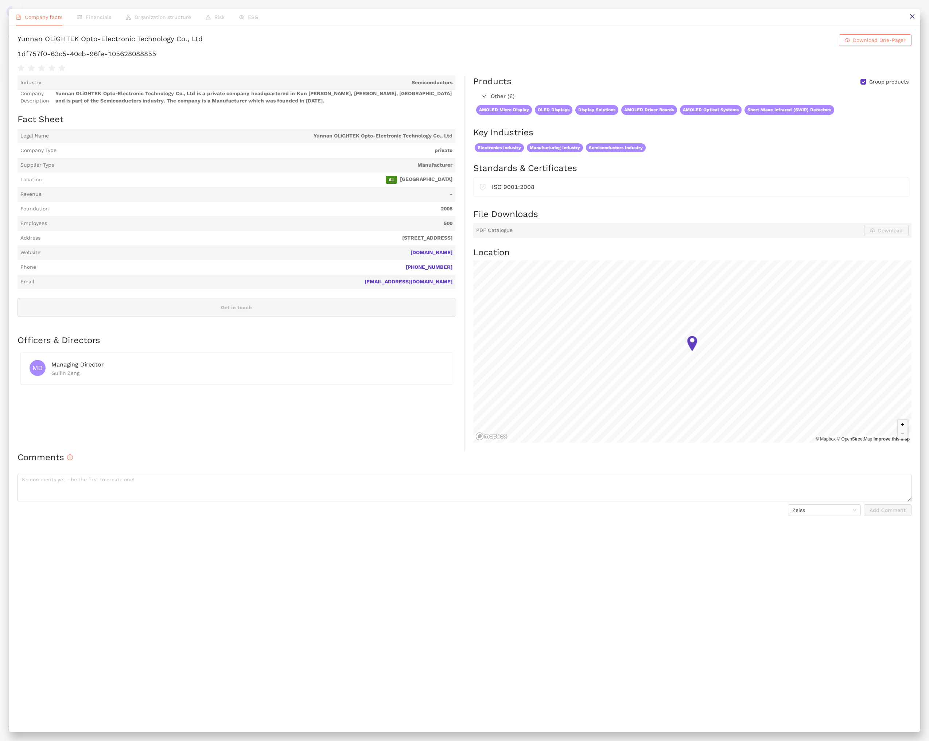
click at [219, 59] on h1 "1df757f0-63c5-40cb-96fe-105628088855" at bounding box center [465, 53] width 894 height 9
click at [908, 15] on button at bounding box center [912, 17] width 16 height 16
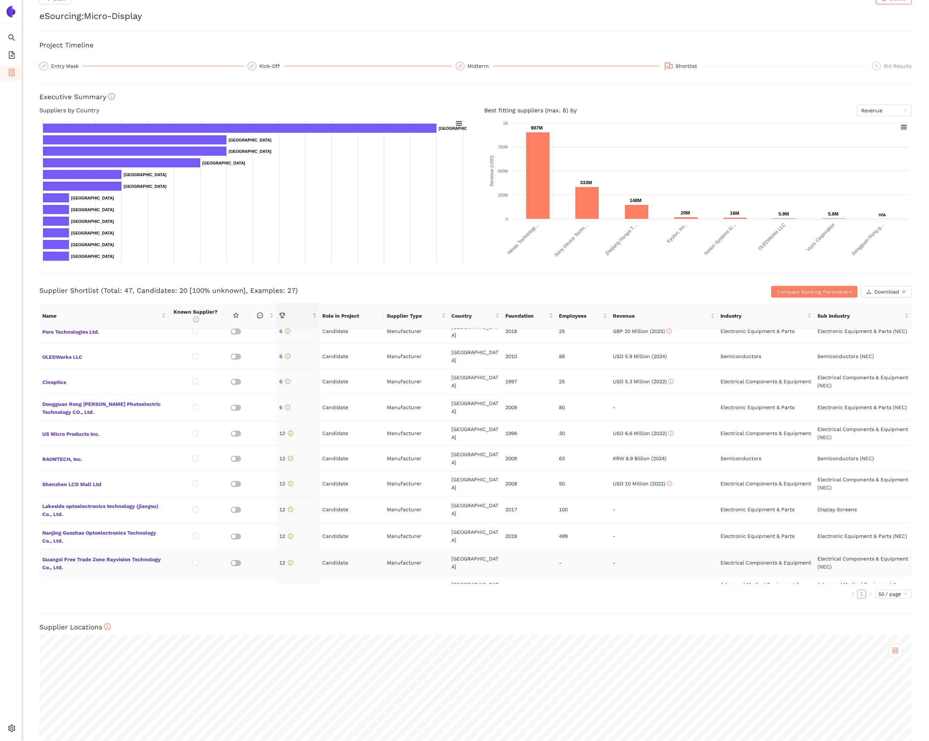
scroll to position [168, 0]
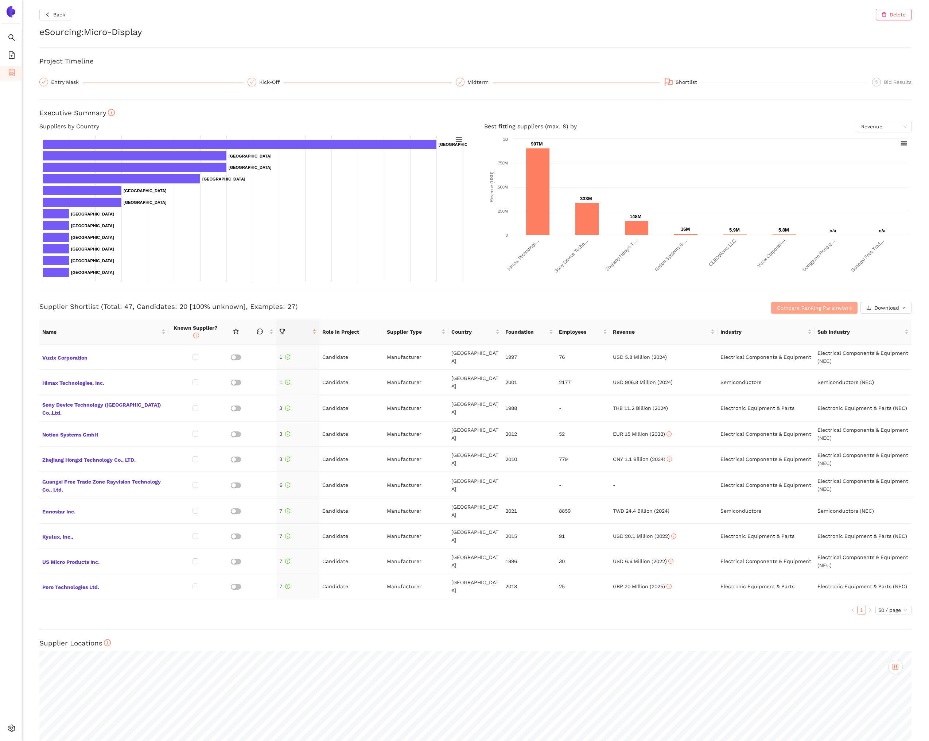
click at [795, 313] on button "Compare Ranking Parameters" at bounding box center [814, 308] width 86 height 12
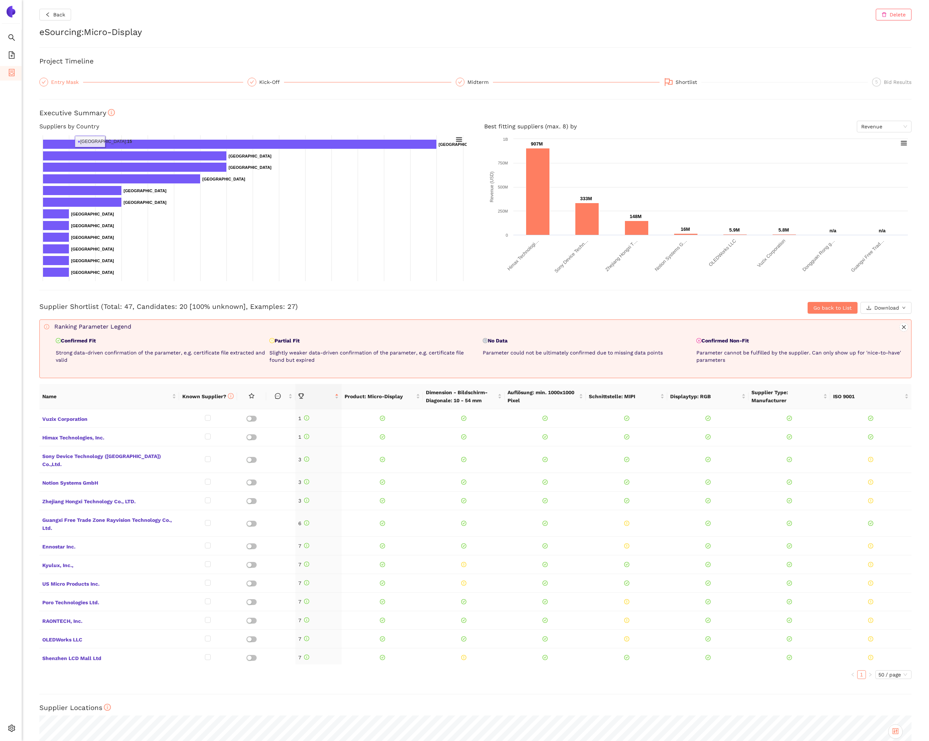
click at [63, 84] on div "Entry Mask" at bounding box center [67, 82] width 32 height 9
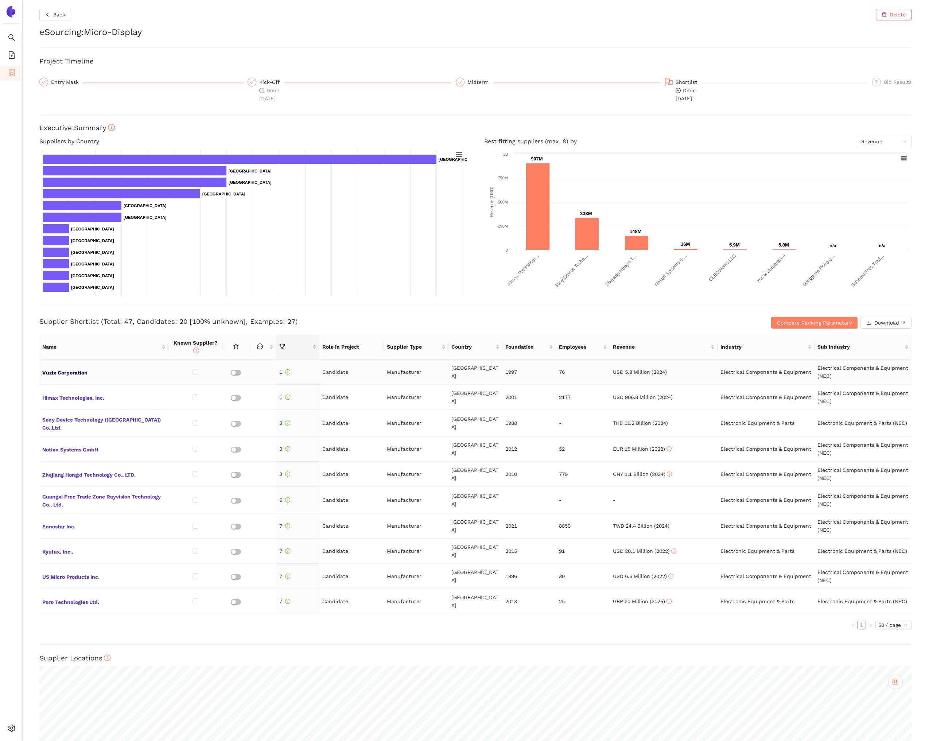
click at [73, 371] on span "Vuzix Corporation" at bounding box center [103, 371] width 123 height 9
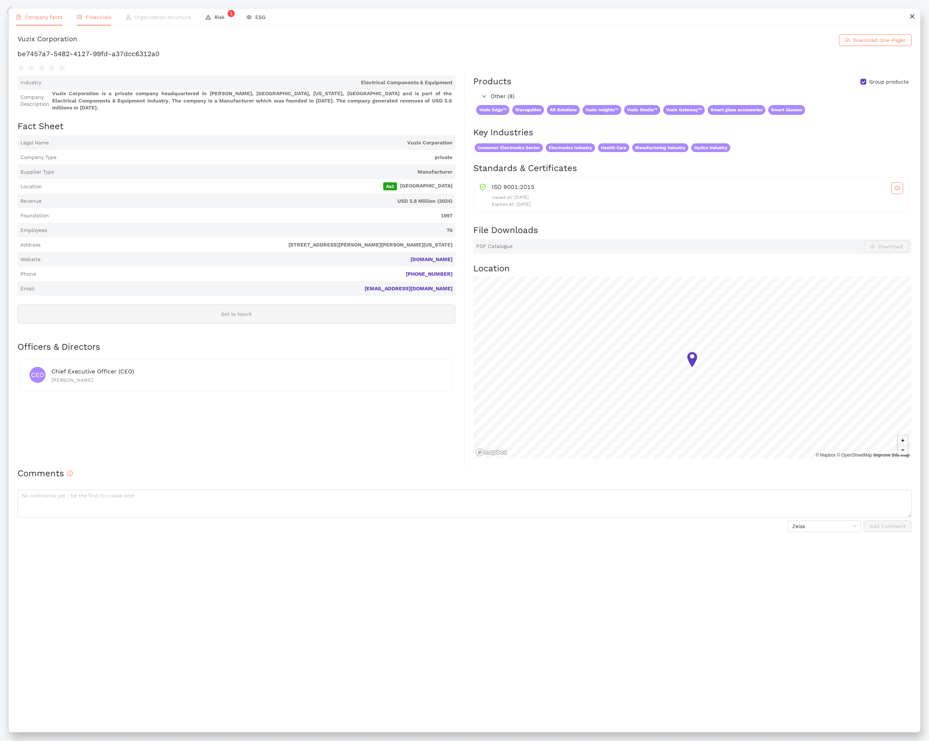
click at [103, 18] on span "Financials" at bounding box center [99, 17] width 26 height 6
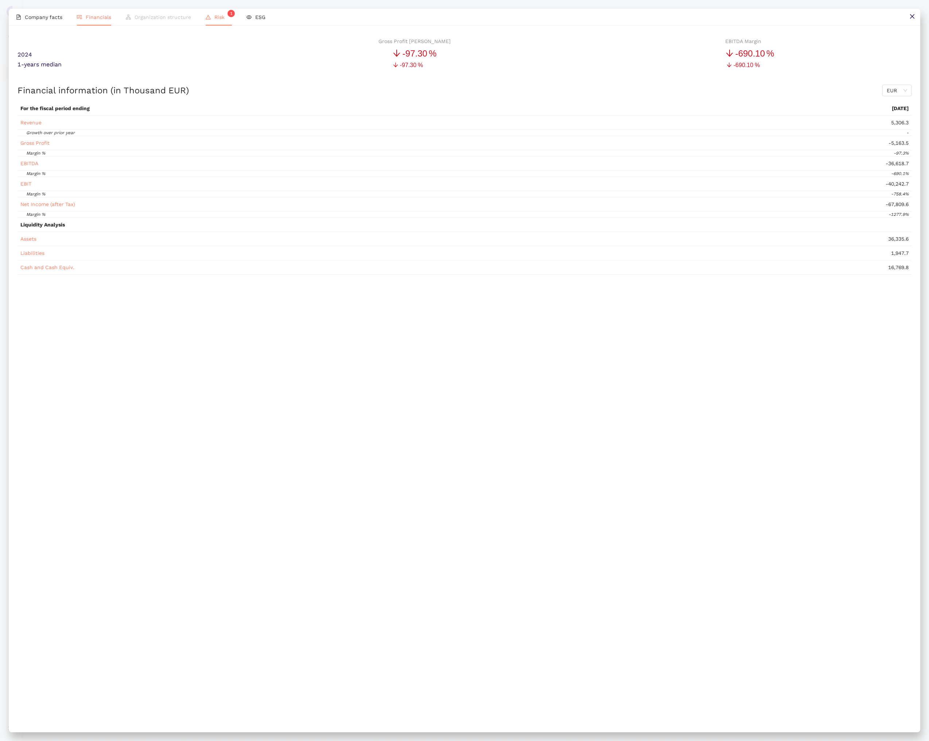
click at [218, 19] on span "Risk 1" at bounding box center [223, 17] width 18 height 6
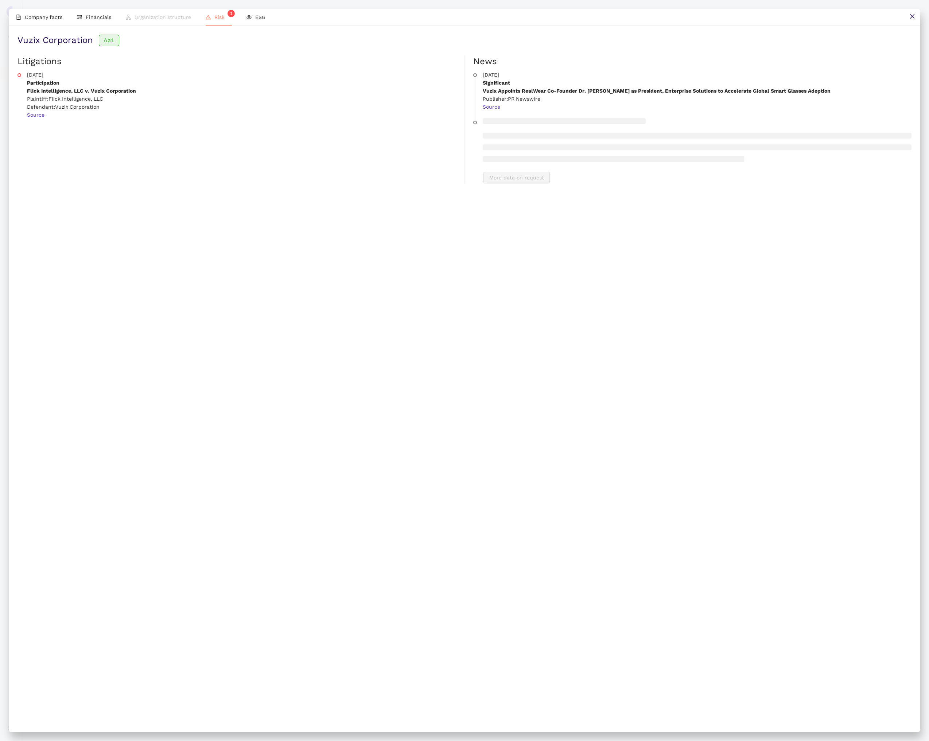
click at [910, 11] on button at bounding box center [912, 17] width 16 height 16
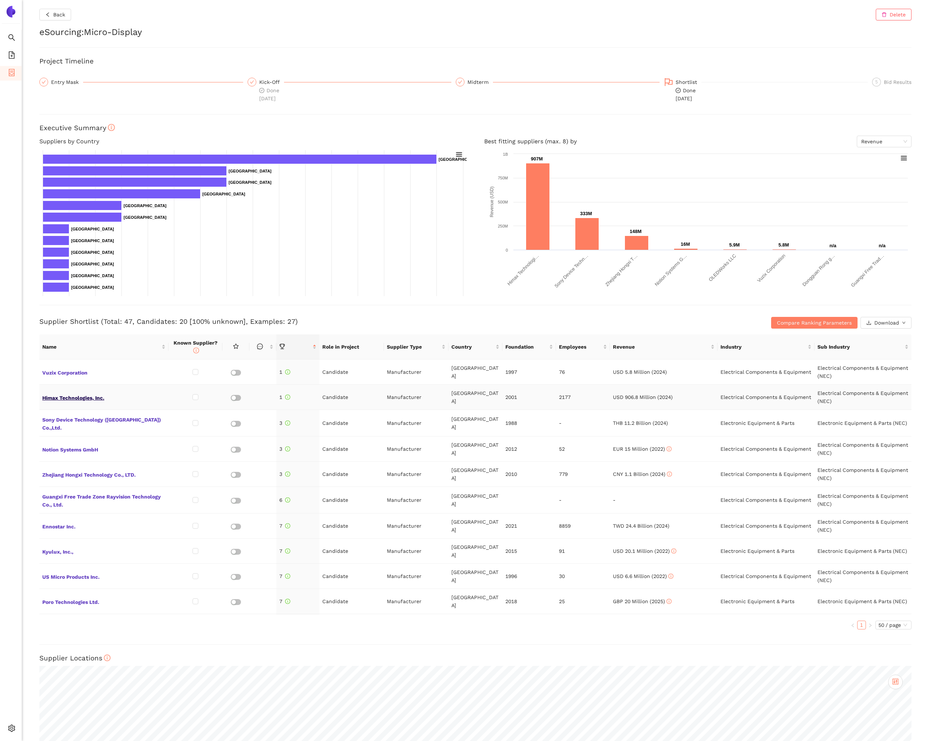
click at [50, 400] on span "Himax Technologies, Inc." at bounding box center [103, 396] width 123 height 9
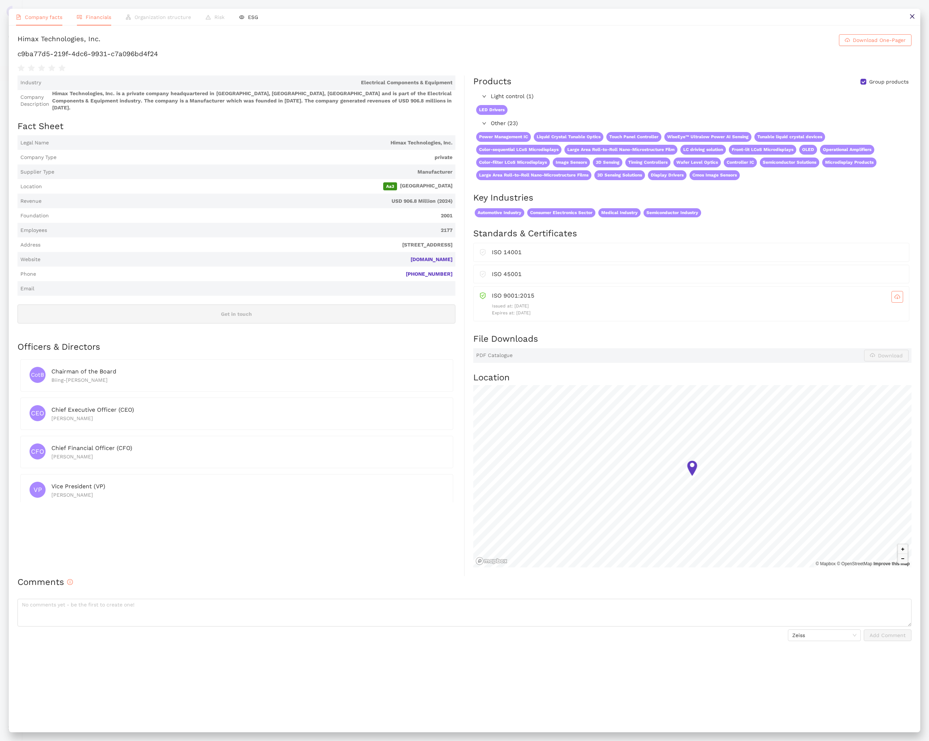
click at [101, 19] on span "Financials" at bounding box center [99, 17] width 26 height 6
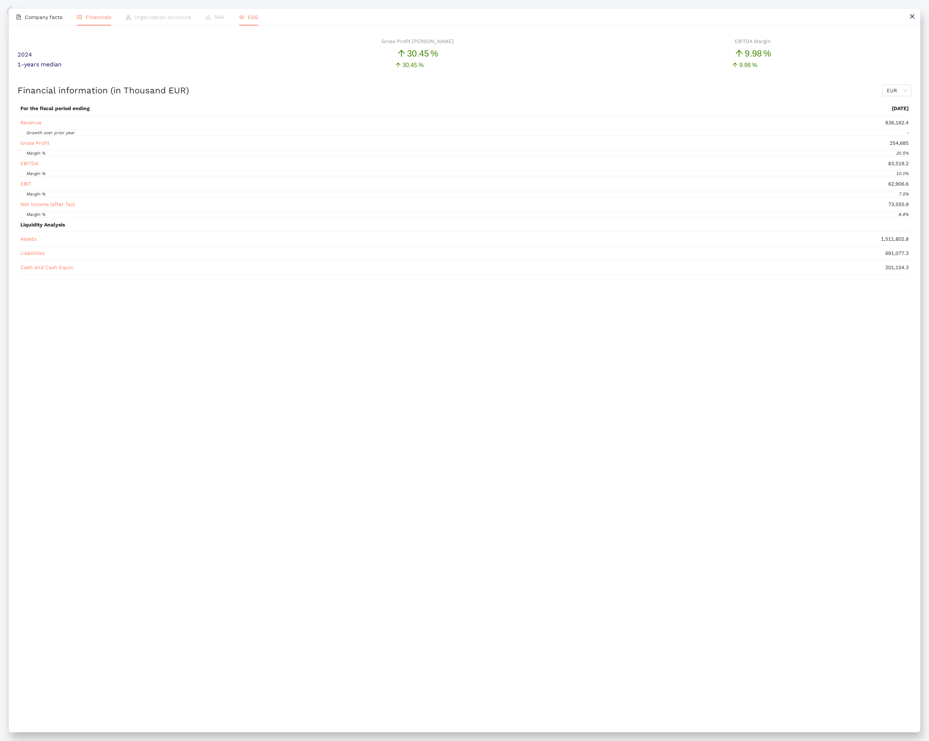
click at [256, 18] on span "ESG" at bounding box center [253, 17] width 10 height 6
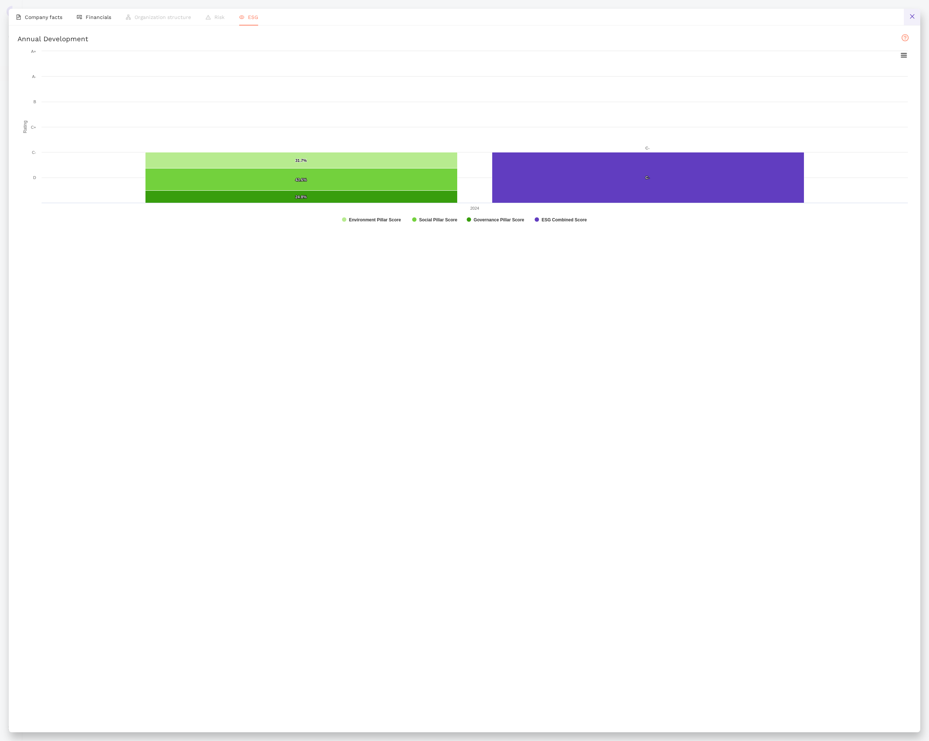
click at [914, 13] on icon "close" at bounding box center [913, 16] width 6 height 6
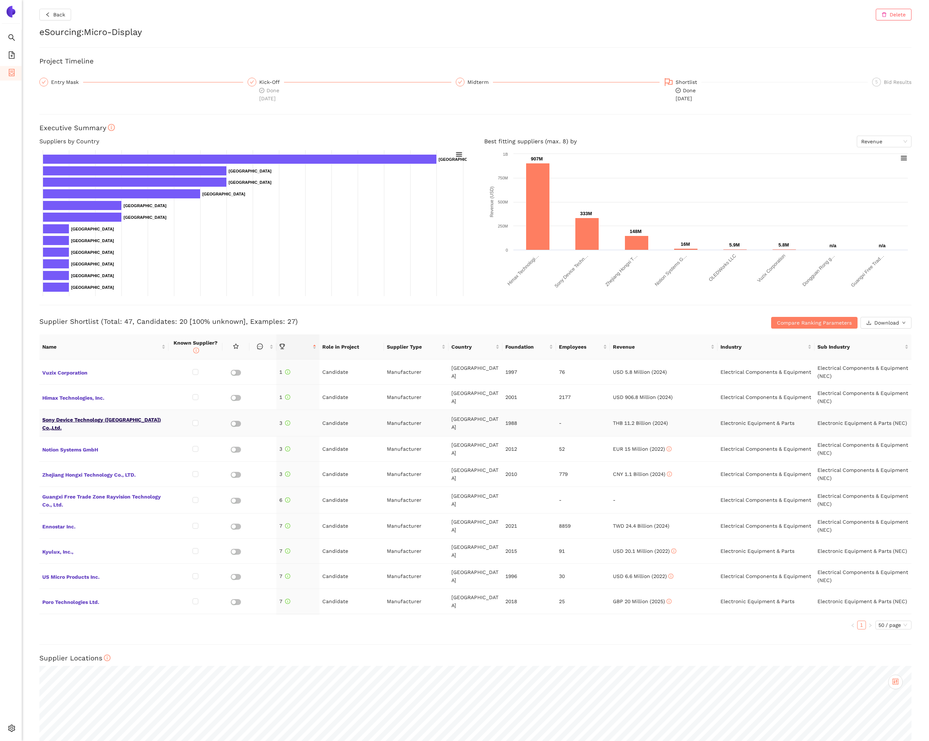
click at [108, 421] on span "Sony Device Technology (Thailand) Co.,Ltd." at bounding box center [103, 423] width 123 height 18
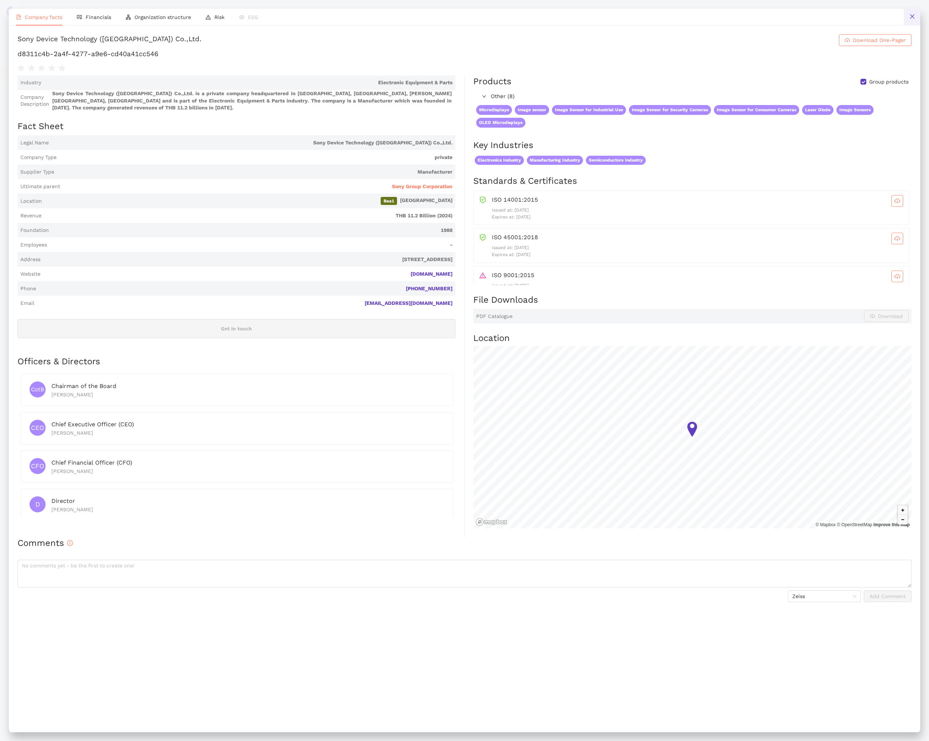
click at [915, 18] on icon "close" at bounding box center [913, 16] width 6 height 6
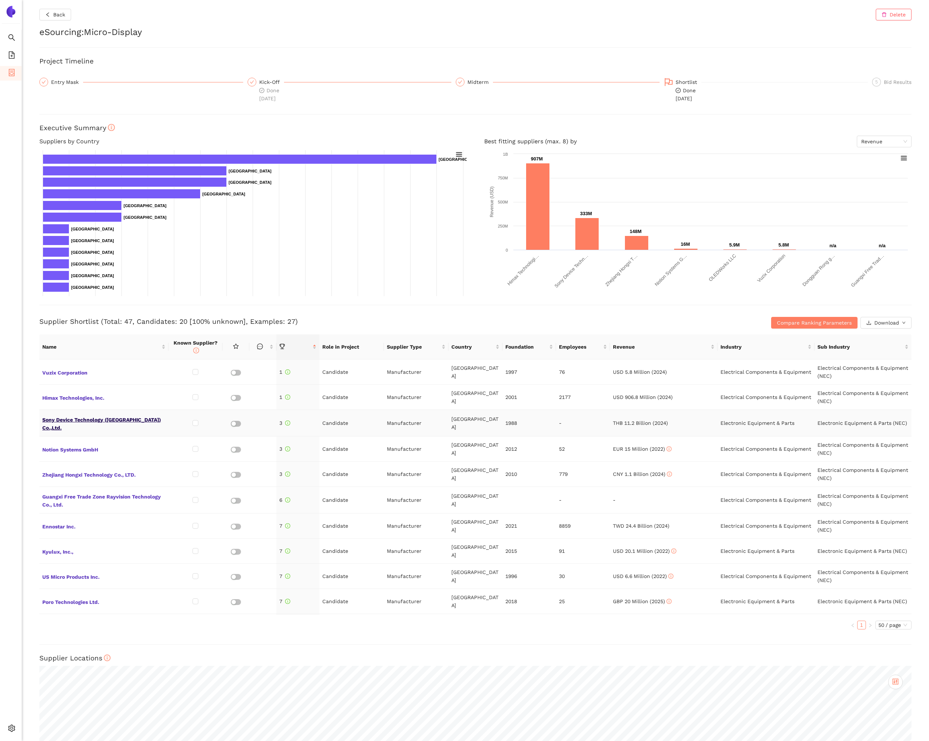
click at [115, 421] on span "Sony Device Technology (Thailand) Co.,Ltd." at bounding box center [103, 423] width 123 height 18
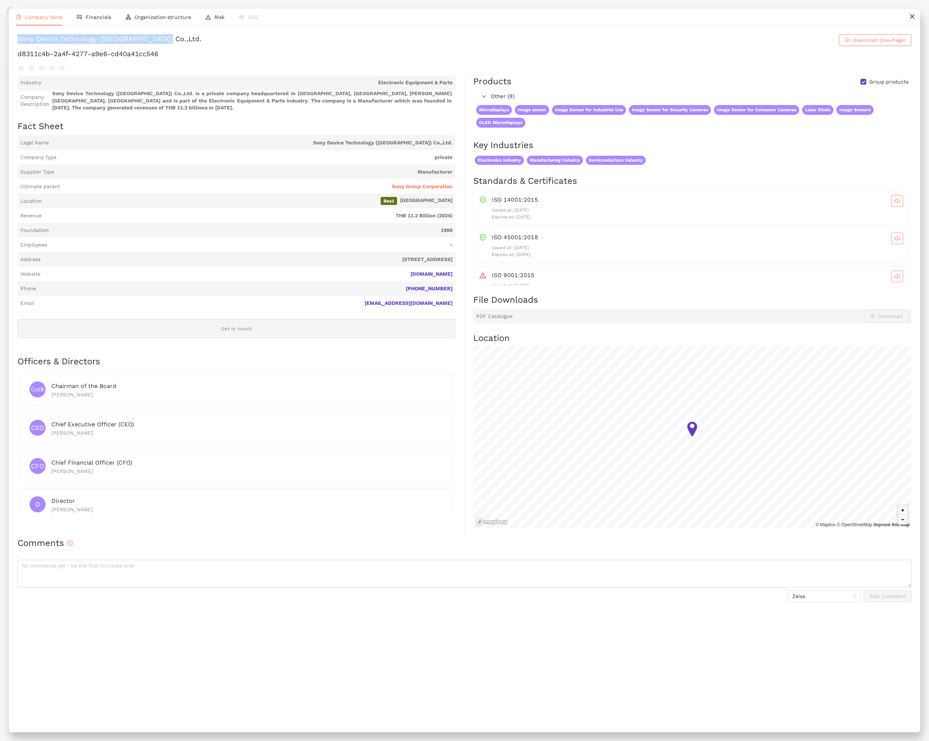
drag, startPoint x: 18, startPoint y: 41, endPoint x: 270, endPoint y: 39, distance: 252.4
click at [270, 39] on h1 "Sony Device Technology (Thailand) Co.,Ltd. Download One-Pager" at bounding box center [465, 40] width 894 height 12
copy div "Sony Device Technology (Thailand) Co.,Ltd."
click at [193, 59] on h1 "d8311c4b-2a4f-4277-a9e6-cd40a41cc546" at bounding box center [465, 53] width 894 height 9
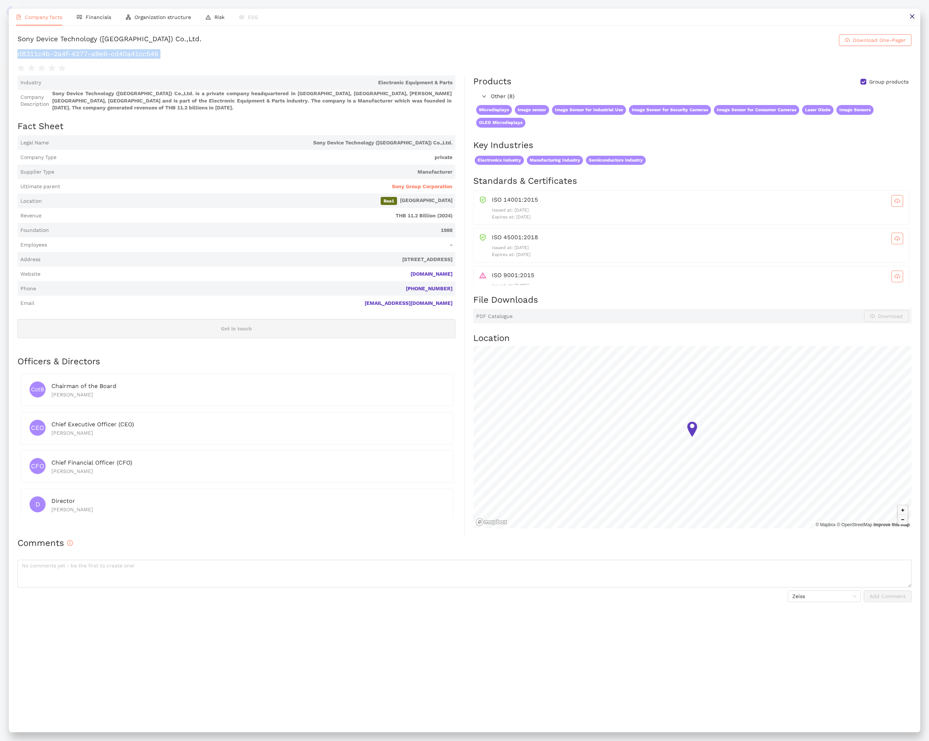
click at [193, 59] on h1 "d8311c4b-2a4f-4277-a9e6-cd40a41cc546" at bounding box center [465, 53] width 894 height 9
copy div "d8311c4b-2a4f-4277-a9e6-cd40a41cc546"
drag, startPoint x: 916, startPoint y: 19, endPoint x: 845, endPoint y: 58, distance: 81.6
click at [916, 19] on button at bounding box center [912, 17] width 16 height 16
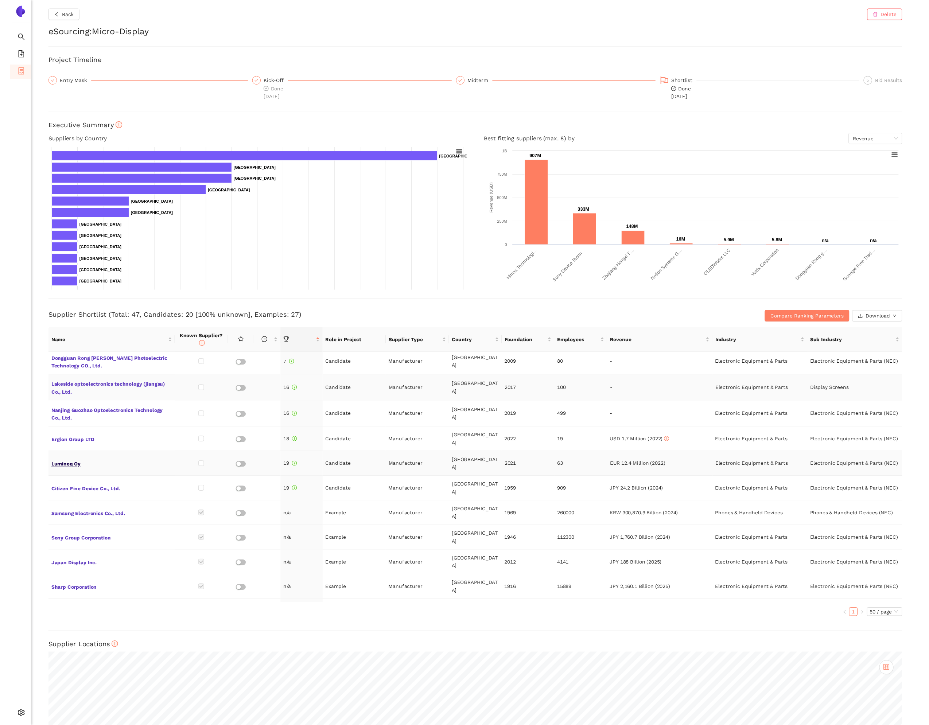
scroll to position [360, 0]
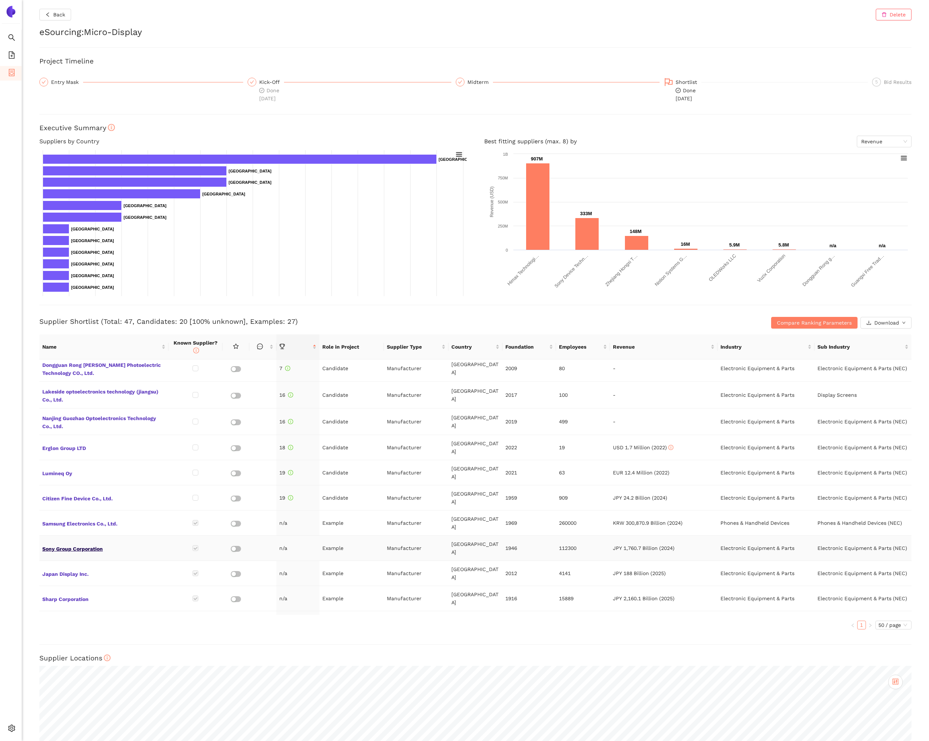
click at [85, 543] on span "Sony Group Corporation" at bounding box center [103, 547] width 123 height 9
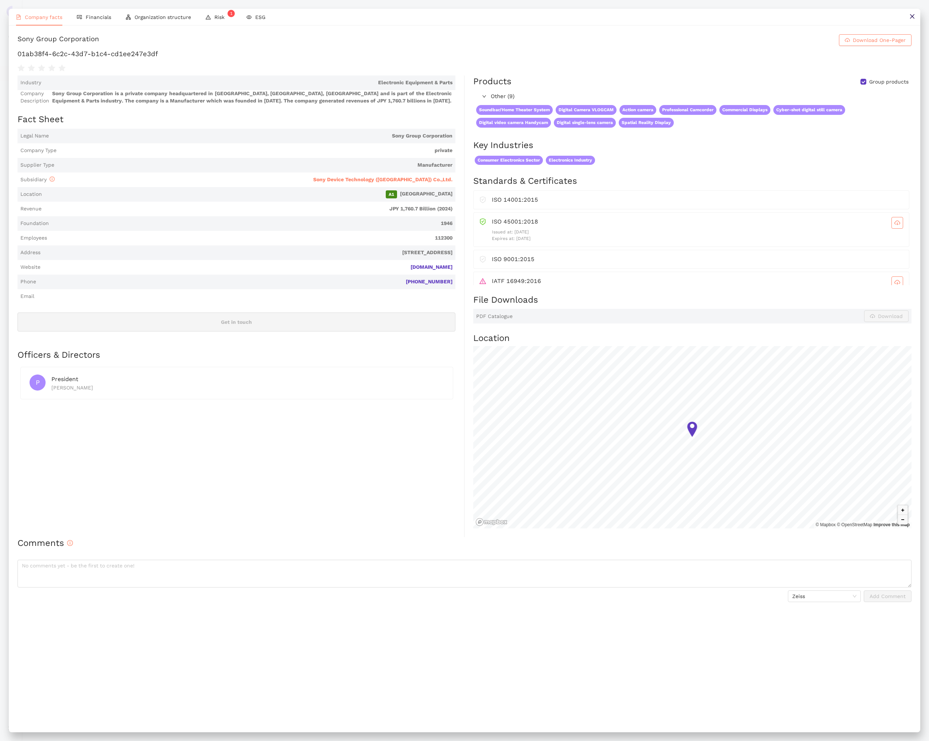
click at [99, 46] on div "Sony Group Corporation" at bounding box center [59, 40] width 82 height 12
copy h1 "Sony Group Corporation Download One-Pager"
click at [201, 59] on h1 "01ab38f4-6c2c-43d7-b1c4-cd1ee247e3df" at bounding box center [465, 53] width 894 height 9
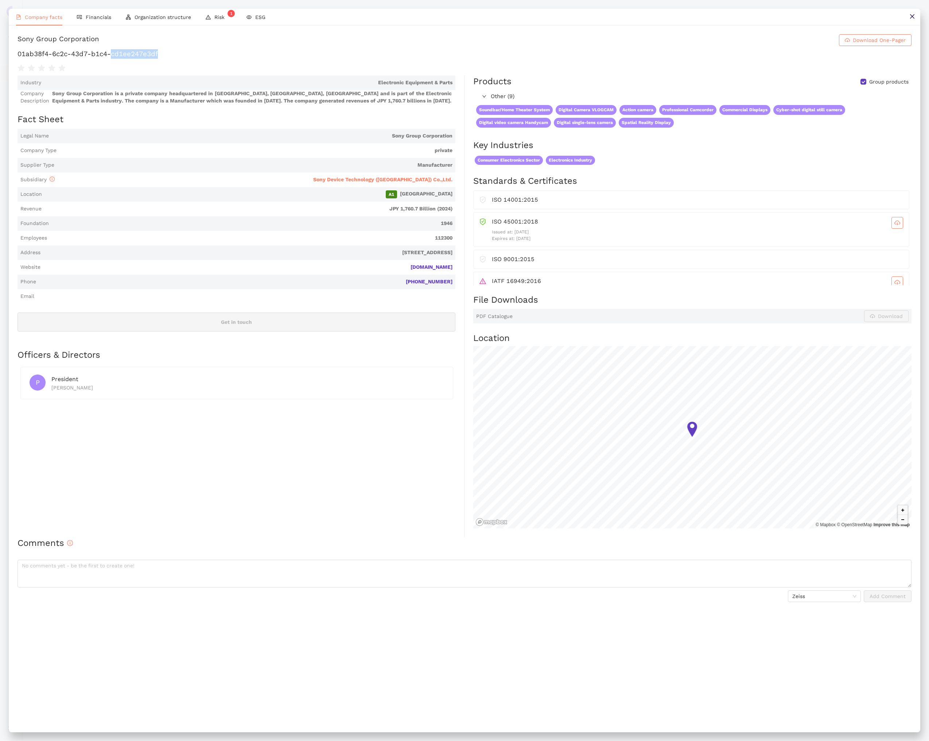
click at [201, 59] on h1 "01ab38f4-6c2c-43d7-b1c4-cd1ee247e3df" at bounding box center [465, 53] width 894 height 9
copy div "01ab38f4-6c2c-43d7-b1c4-cd1ee247e3df"
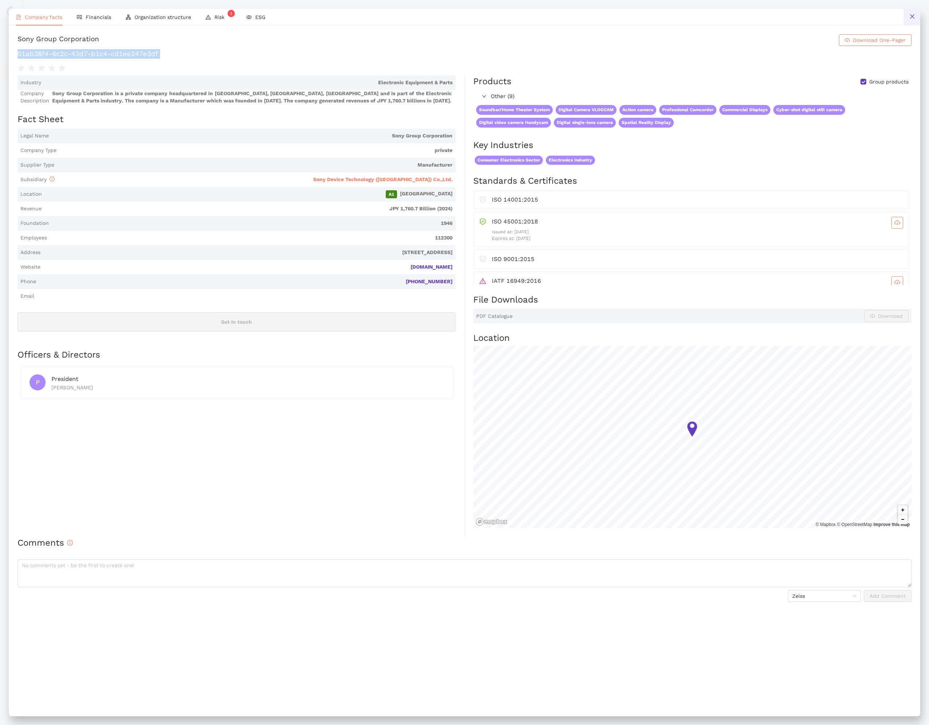
click at [913, 20] on button at bounding box center [912, 17] width 16 height 16
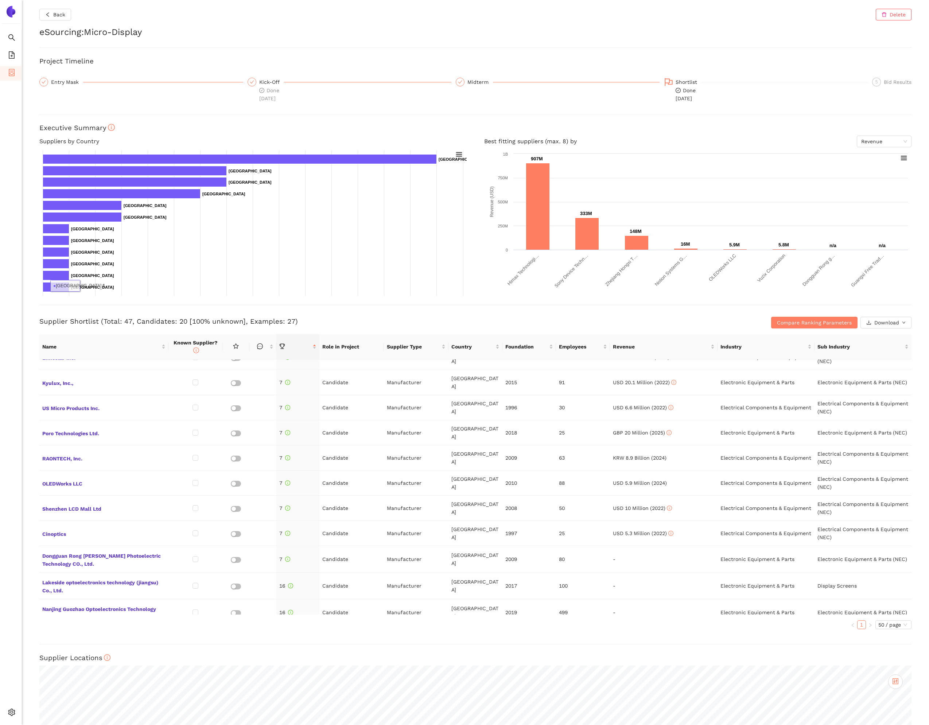
scroll to position [0, 0]
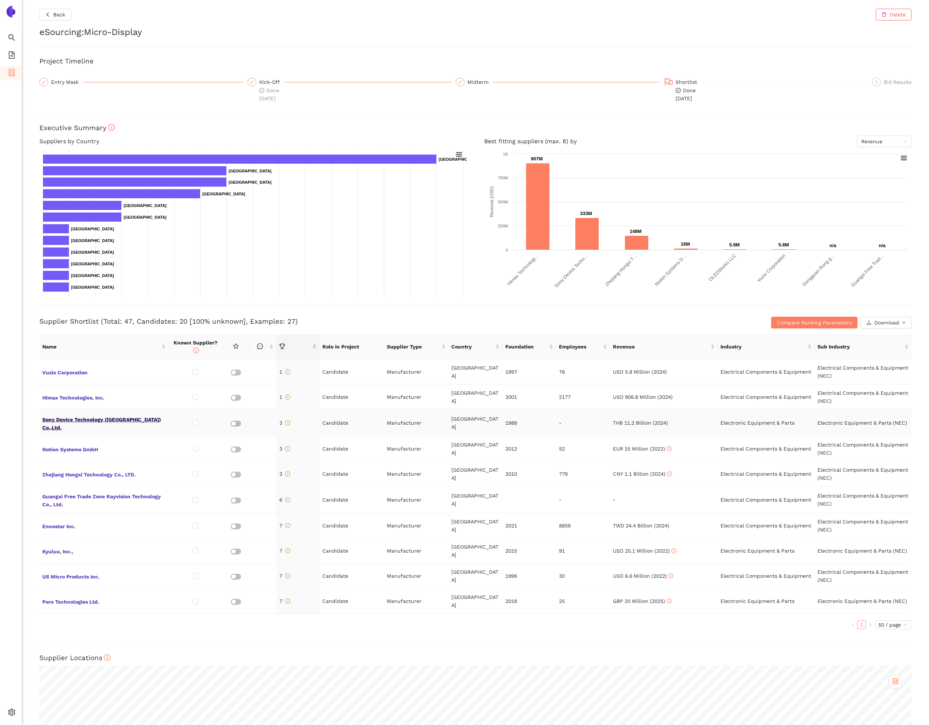
click at [109, 417] on span "Sony Device Technology (Thailand) Co.,Ltd." at bounding box center [103, 423] width 123 height 18
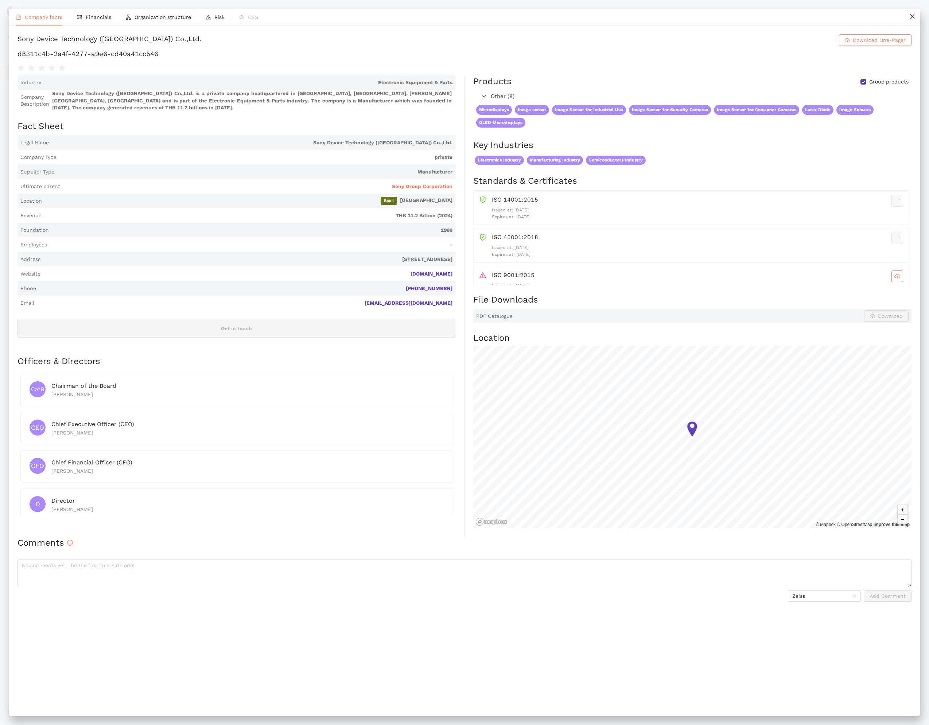
click at [168, 59] on h1 "d8311c4b-2a4f-4277-a9e6-cd40a41cc546" at bounding box center [465, 53] width 894 height 9
copy div "d8311c4b-2a4f-4277-a9e6-cd40a41cc546"
click at [910, 16] on icon "close" at bounding box center [913, 16] width 6 height 6
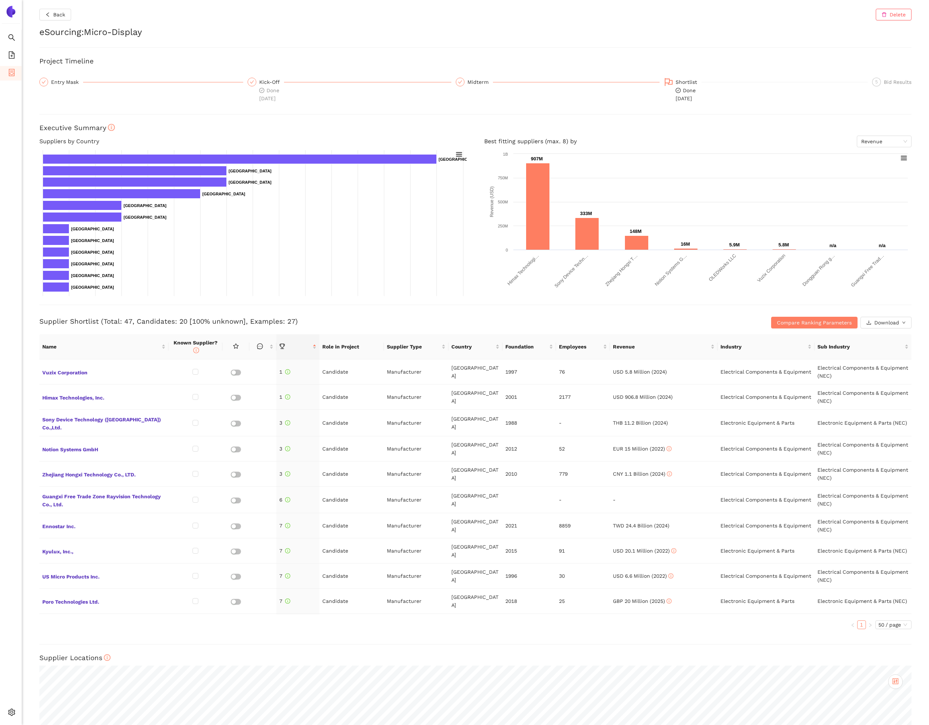
click at [391, 311] on div "Supplier Shortlist (Total: 47, Candidates: 20 [100% unknown], Examples: 27) Com…" at bounding box center [475, 317] width 872 height 24
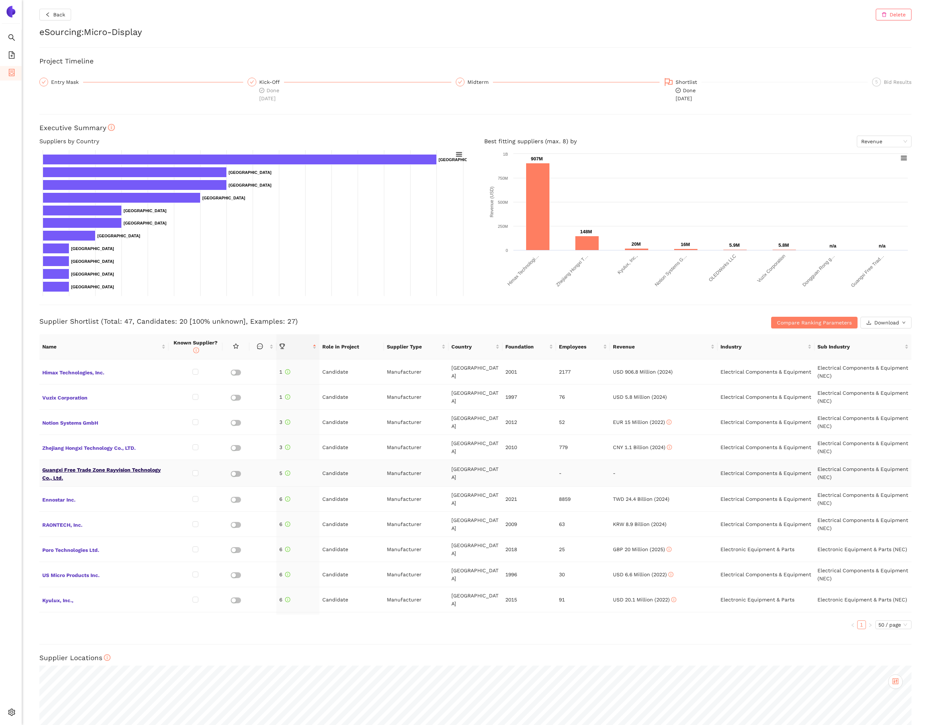
click at [69, 472] on span "Guangxi Free Trade Zone Rayvision Technology Co., Ltd." at bounding box center [103, 474] width 123 height 18
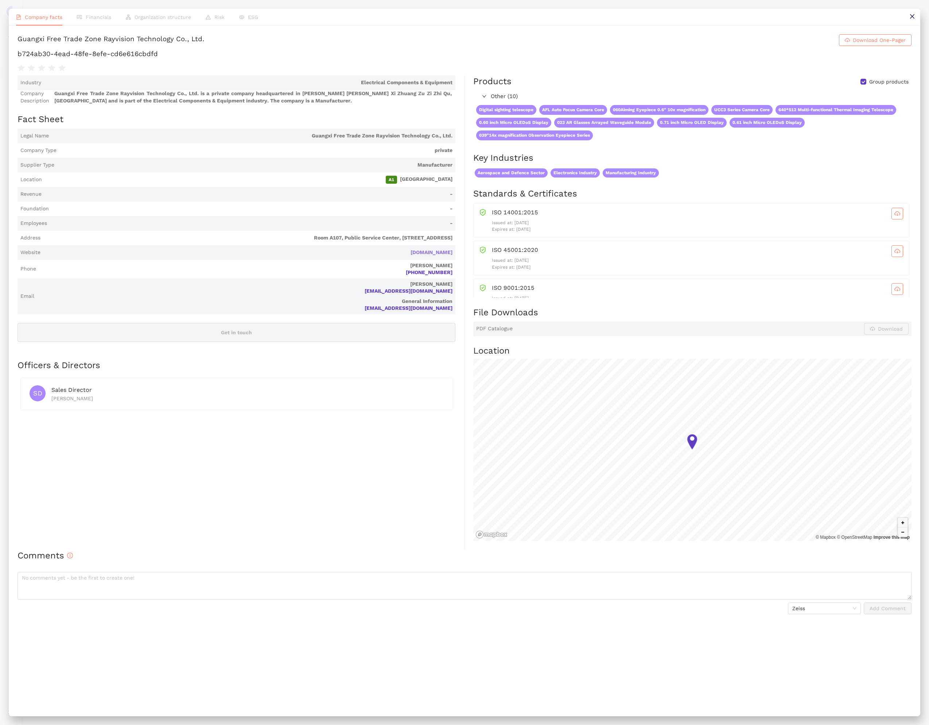
click at [0, 0] on link "rayvisionoled.com" at bounding box center [0, 0] width 0 height 0
click at [167, 58] on h1 "b724ab30-4ead-48fe-8efe-cd6e616cbdfd" at bounding box center [465, 53] width 894 height 9
copy div "b724ab30-4ead-48fe-8efe-cd6e616cbdfd"
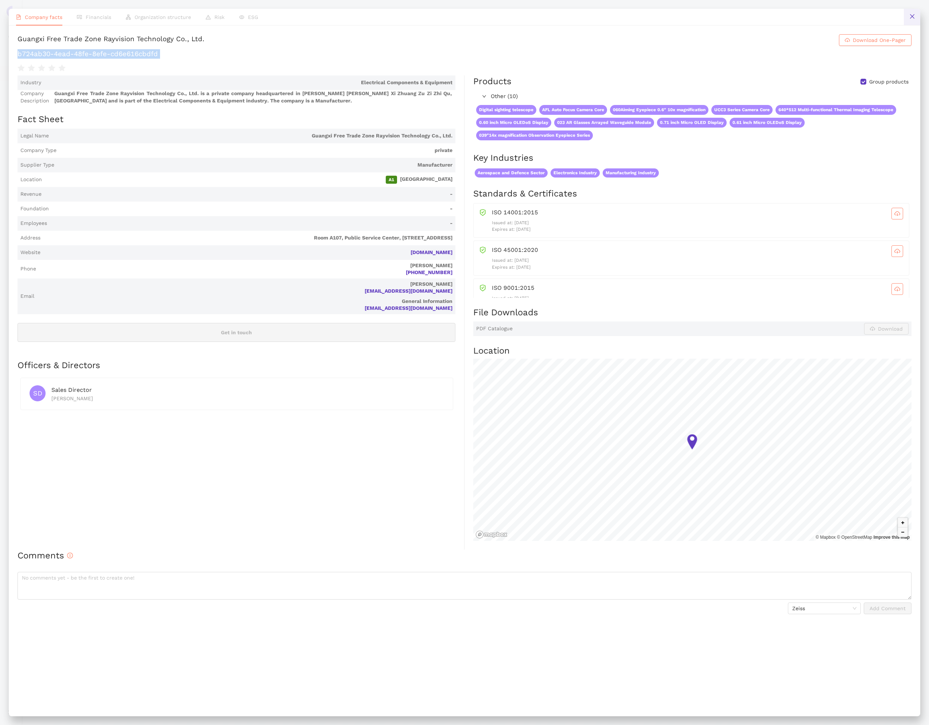
click at [913, 23] on button at bounding box center [912, 17] width 16 height 16
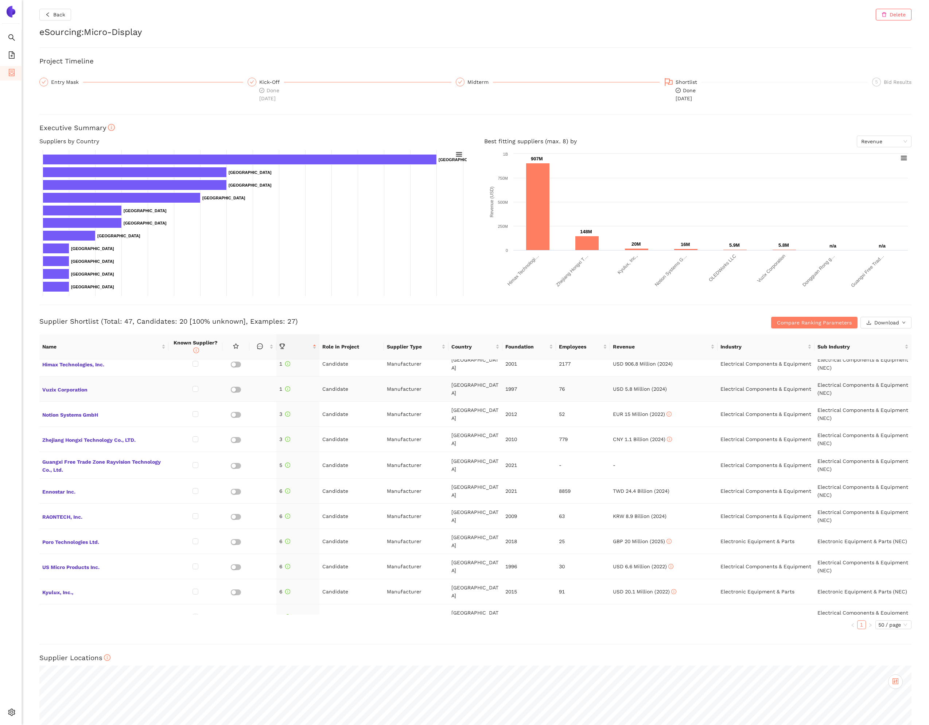
scroll to position [8, 0]
click at [42, 660] on span "Internal Area" at bounding box center [52, 660] width 32 height 6
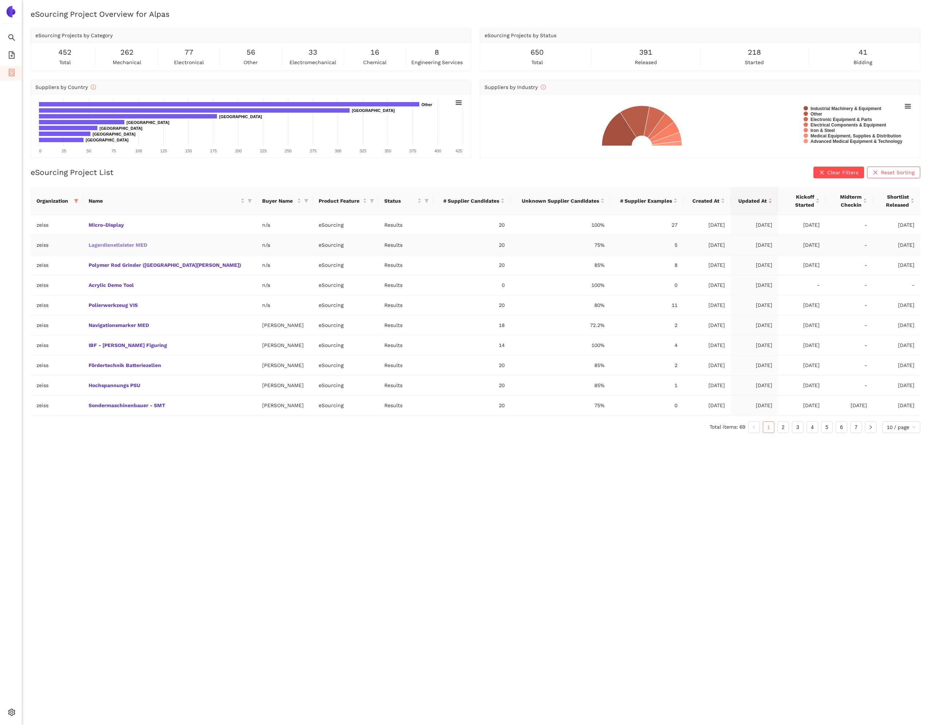
click at [0, 0] on link "Lagerdienstleister MED" at bounding box center [0, 0] width 0 height 0
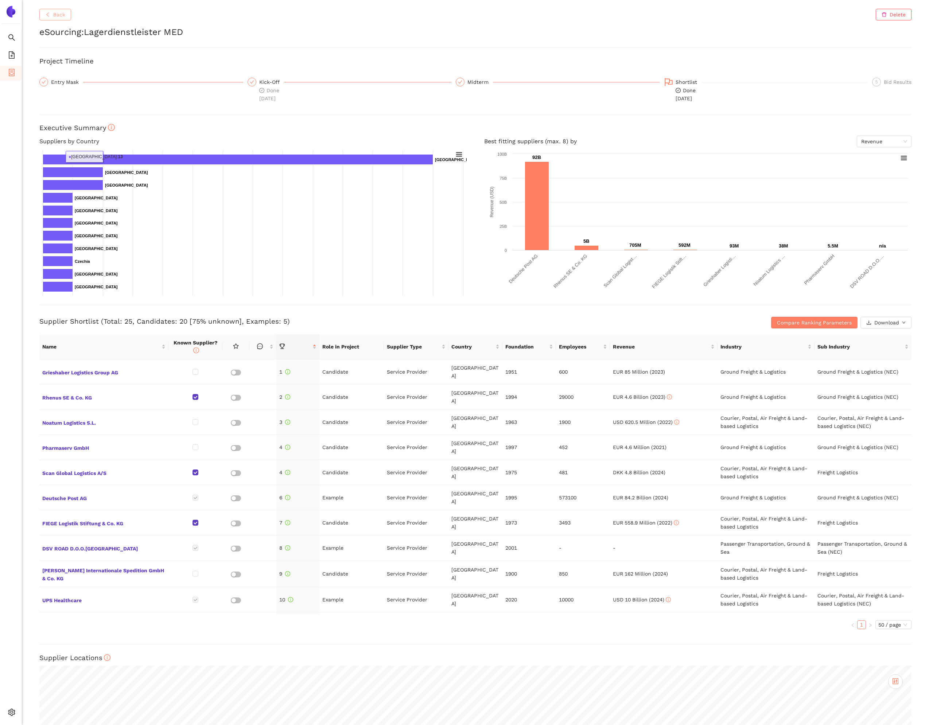
drag, startPoint x: 61, startPoint y: 18, endPoint x: 65, endPoint y: 23, distance: 6.8
click at [61, 18] on span "Back" at bounding box center [59, 15] width 12 height 8
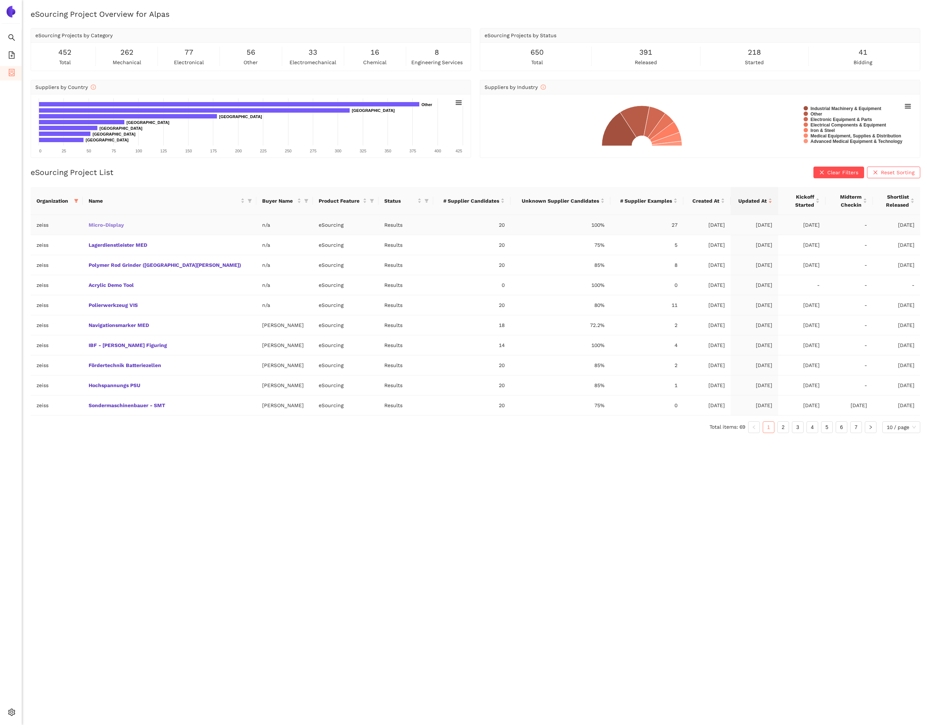
click at [0, 0] on link "Micro-Display" at bounding box center [0, 0] width 0 height 0
